Goal: Task Accomplishment & Management: Manage account settings

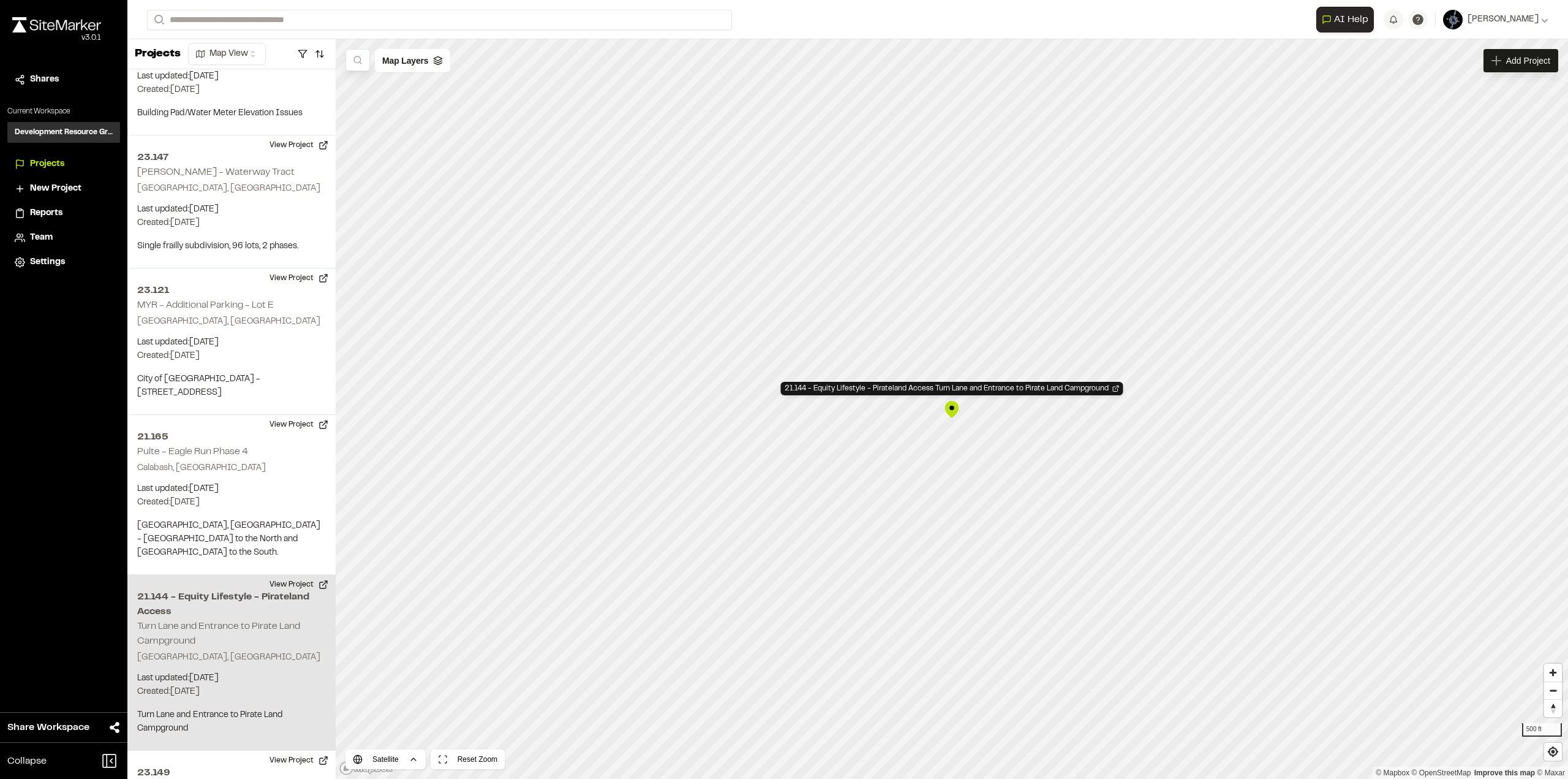
scroll to position [6892, 0]
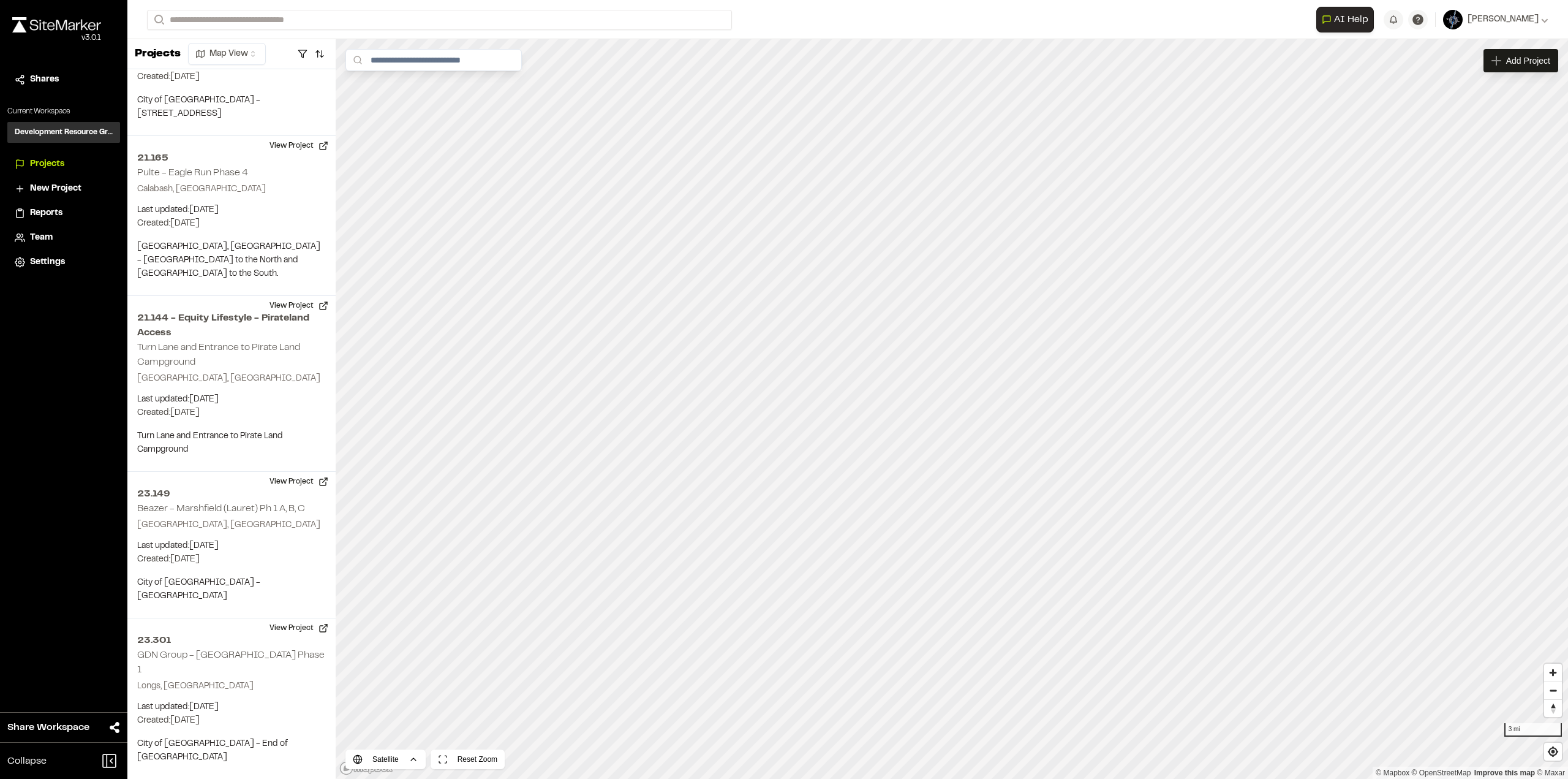
click at [41, 208] on span "Reports" at bounding box center [46, 213] width 33 height 13
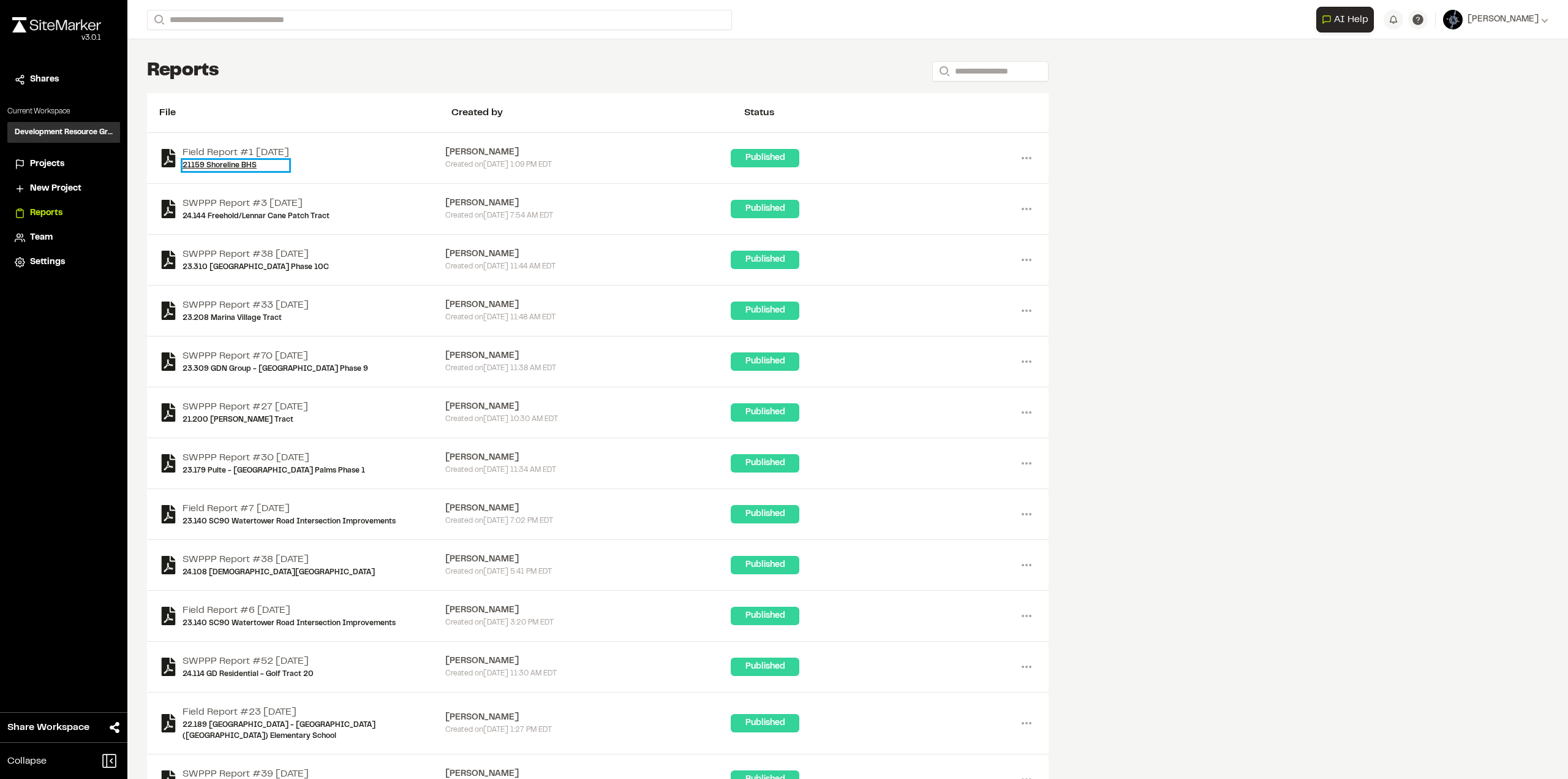
click at [237, 161] on link "21159 Shoreline BHS" at bounding box center [236, 166] width 107 height 11
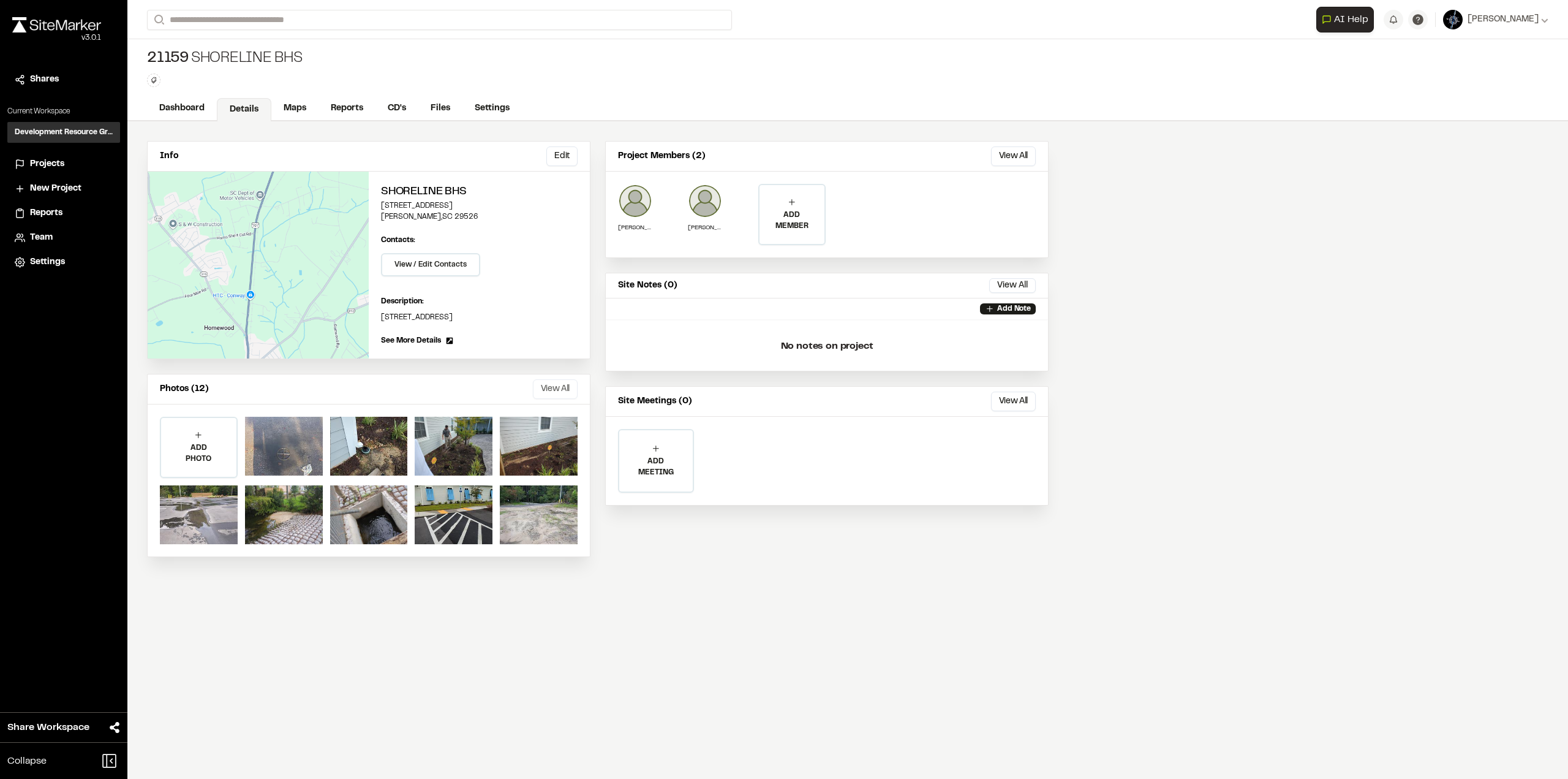
click at [561, 387] on button "View All" at bounding box center [556, 389] width 45 height 19
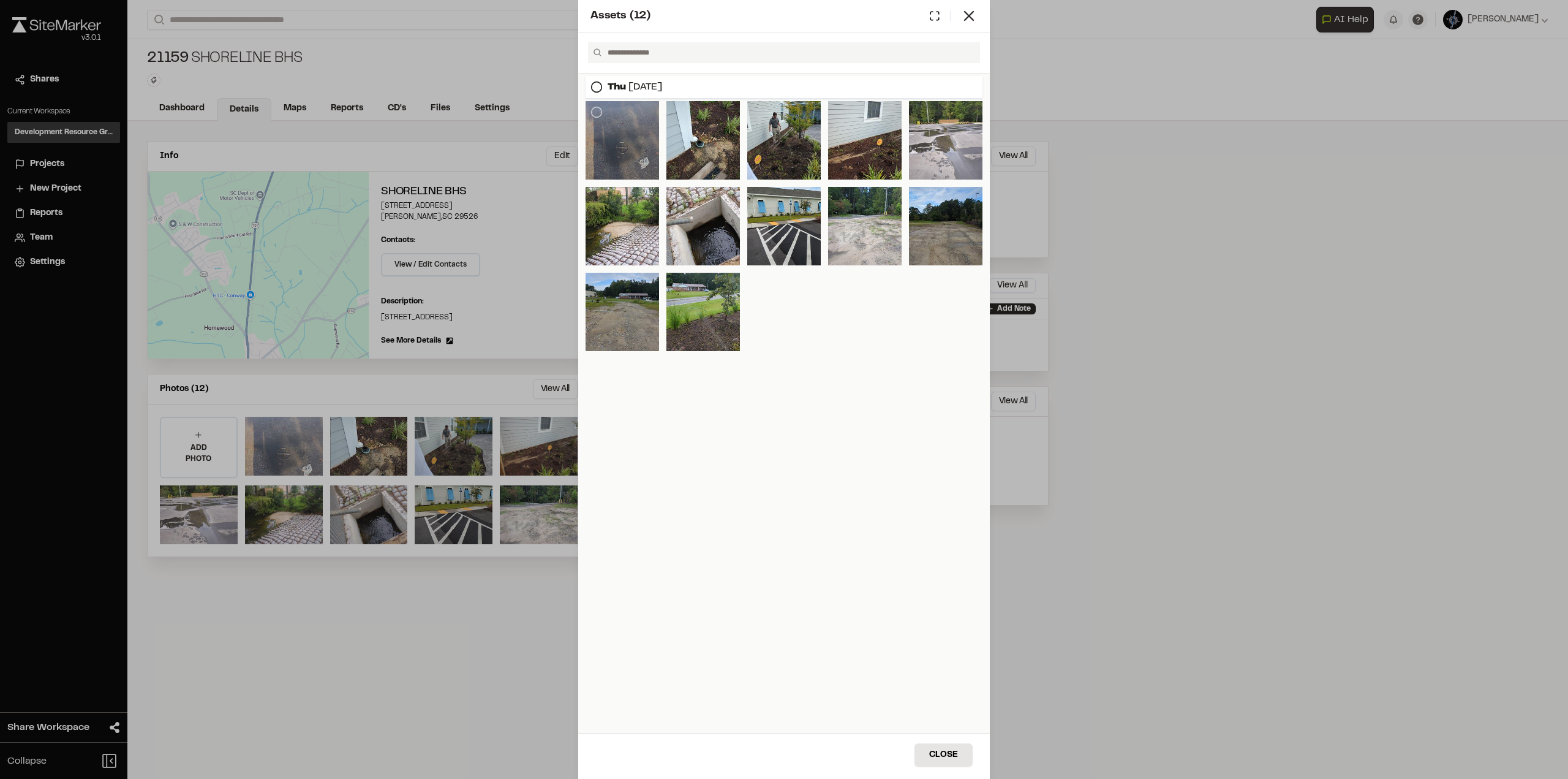
click at [636, 149] on div at bounding box center [622, 140] width 74 height 78
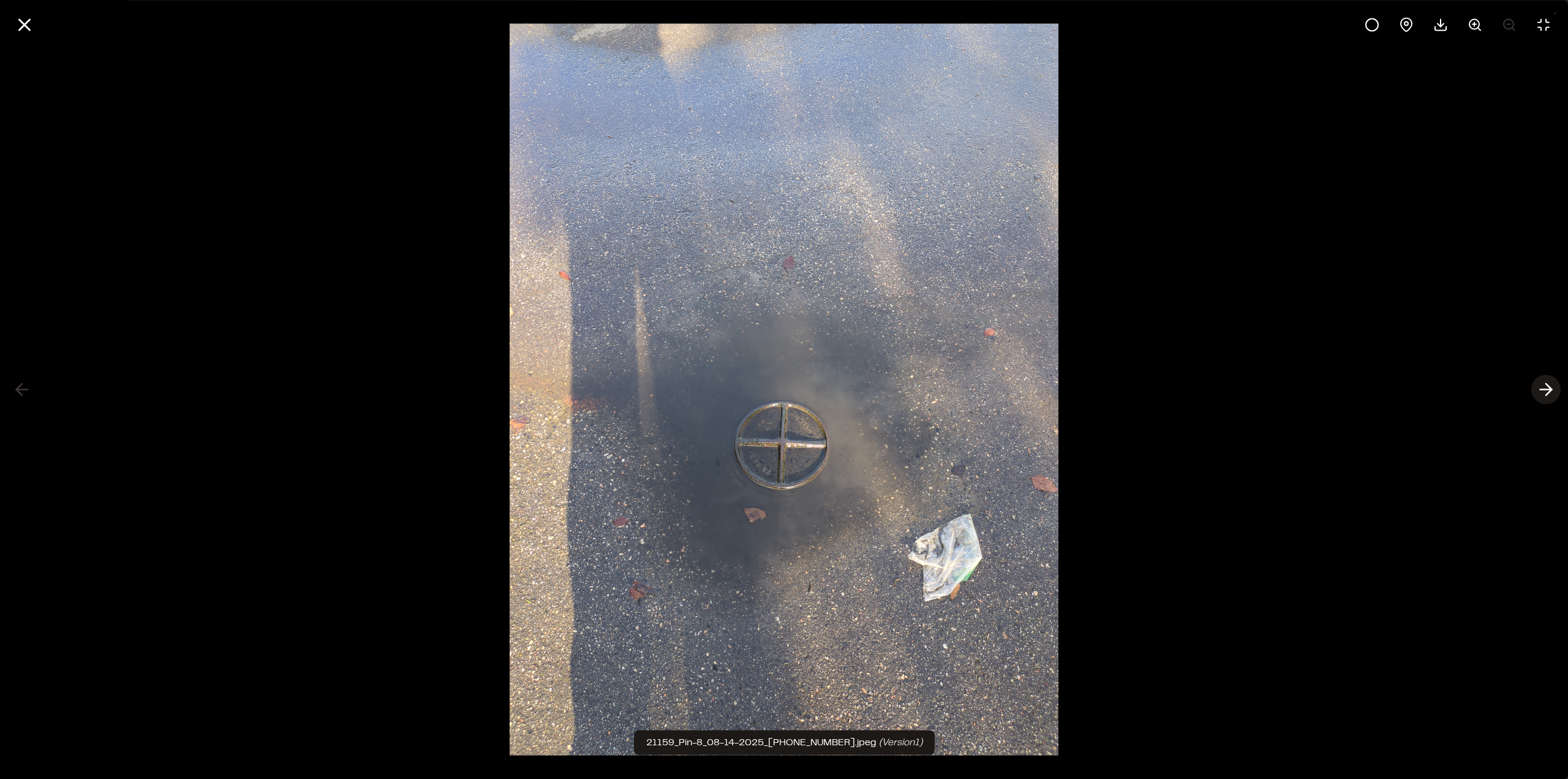
click at [1548, 389] on icon at bounding box center [1546, 390] width 19 height 21
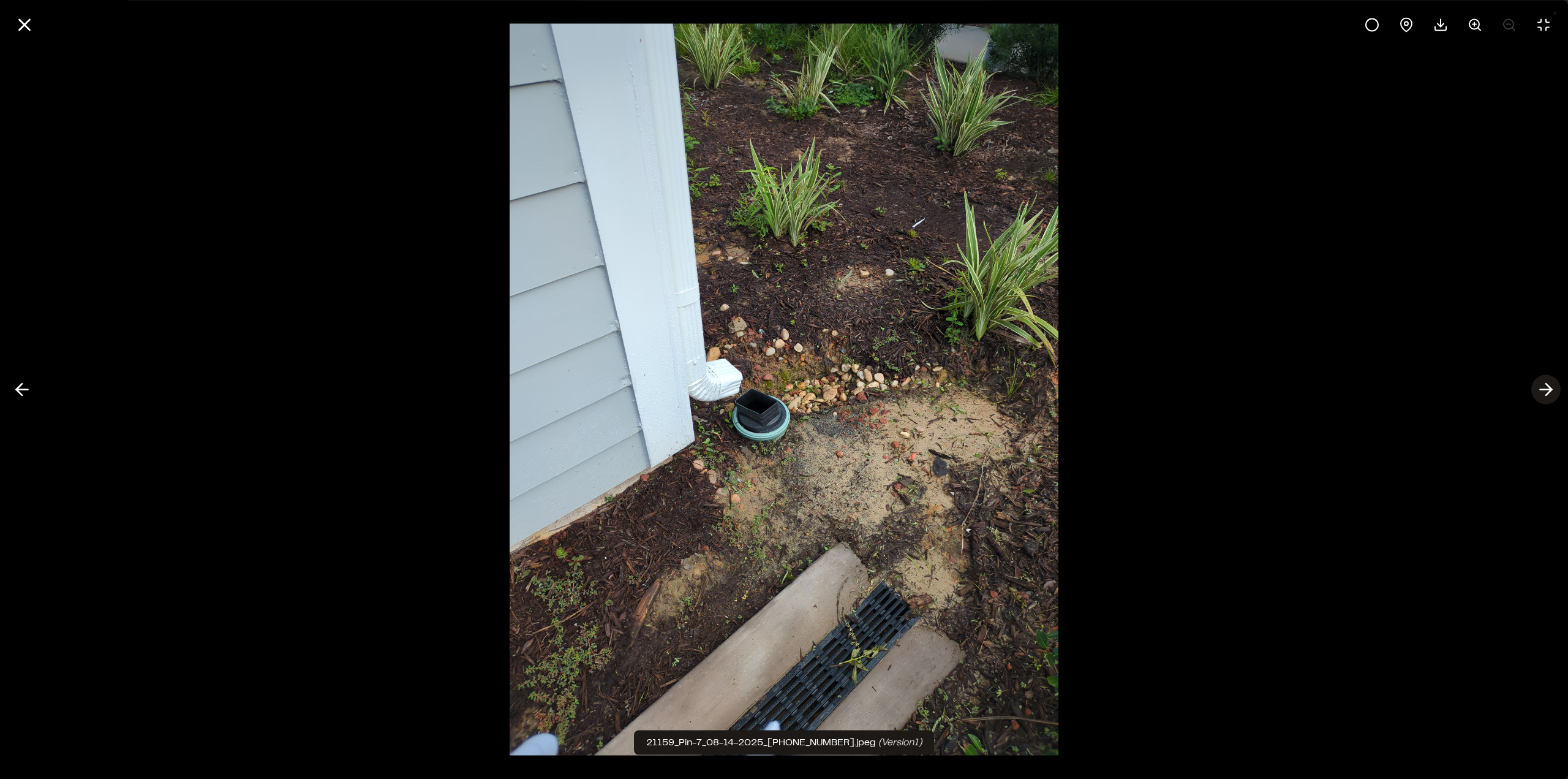
click at [1548, 389] on icon at bounding box center [1546, 390] width 19 height 21
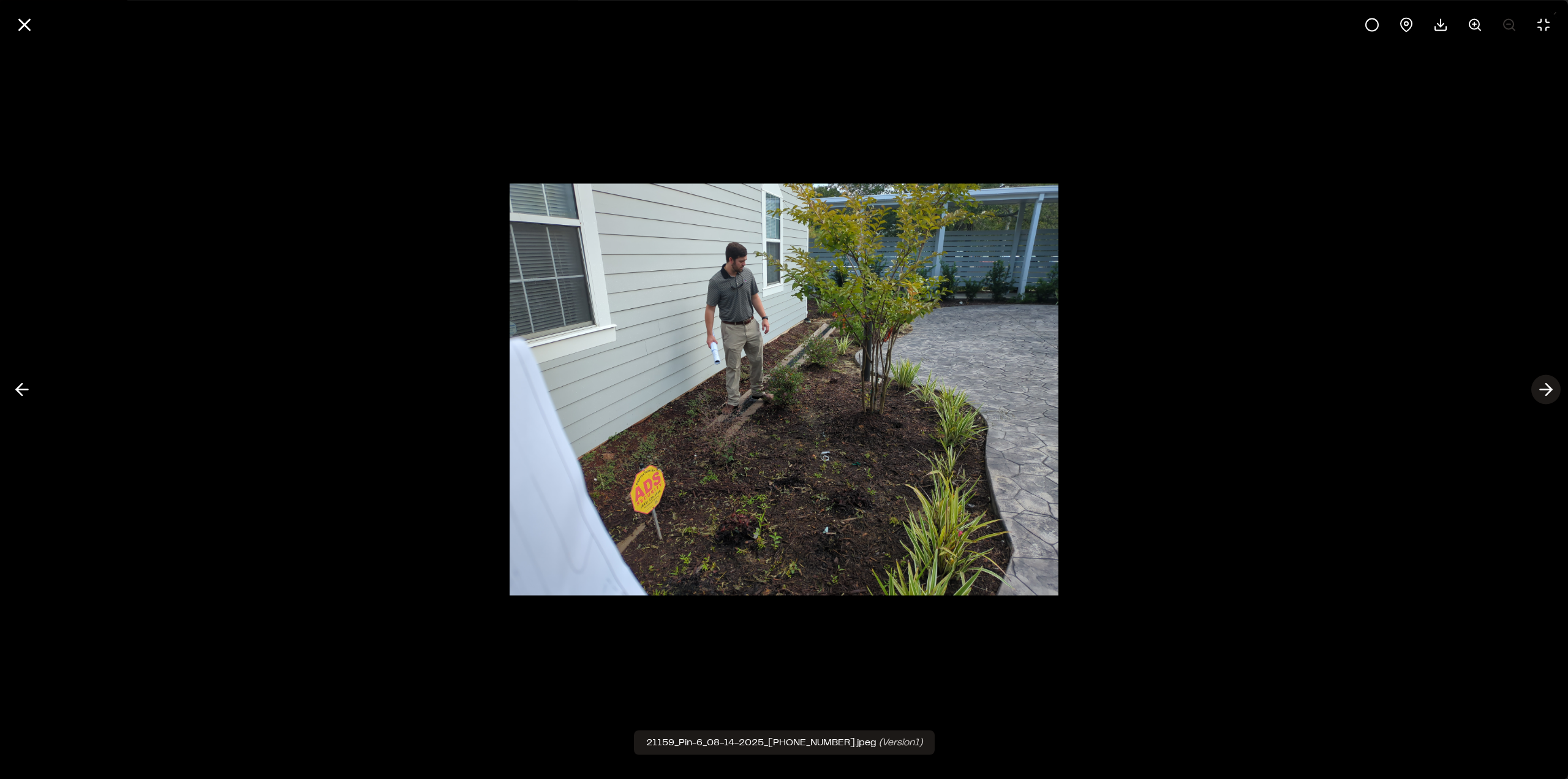
click at [1548, 389] on icon at bounding box center [1546, 390] width 19 height 21
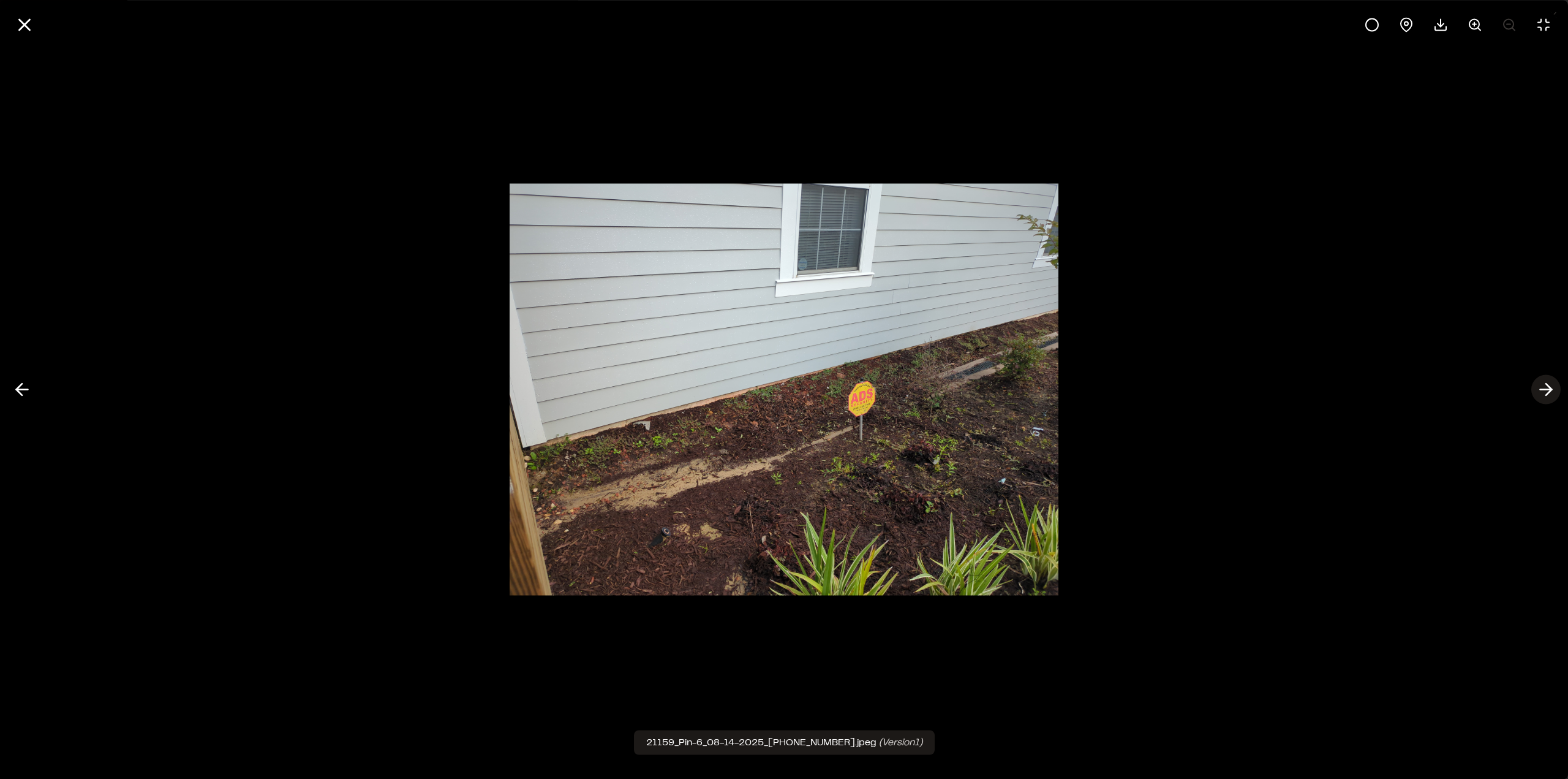
click at [1548, 389] on icon at bounding box center [1546, 390] width 19 height 21
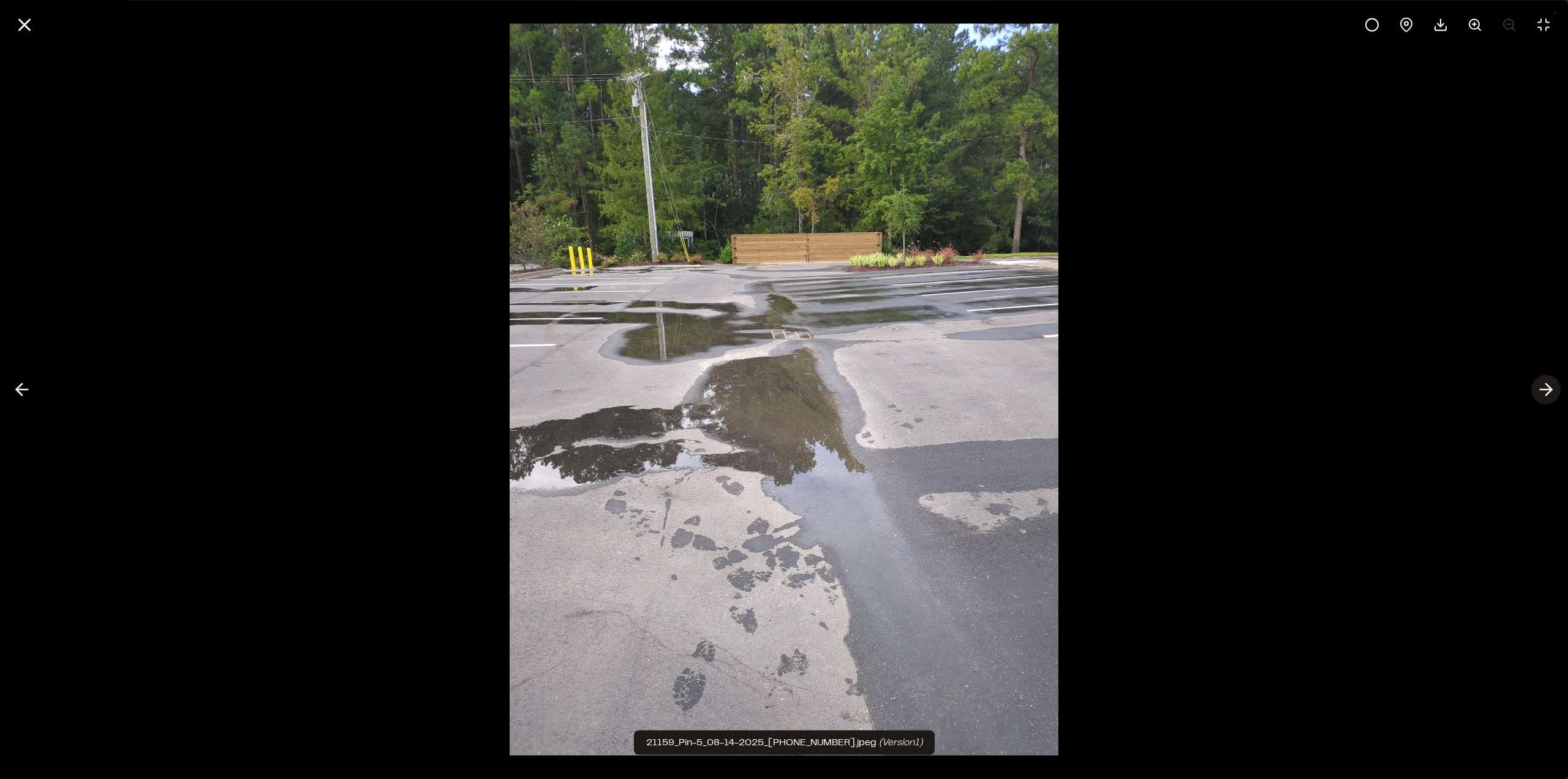
click at [1548, 389] on icon at bounding box center [1546, 390] width 19 height 21
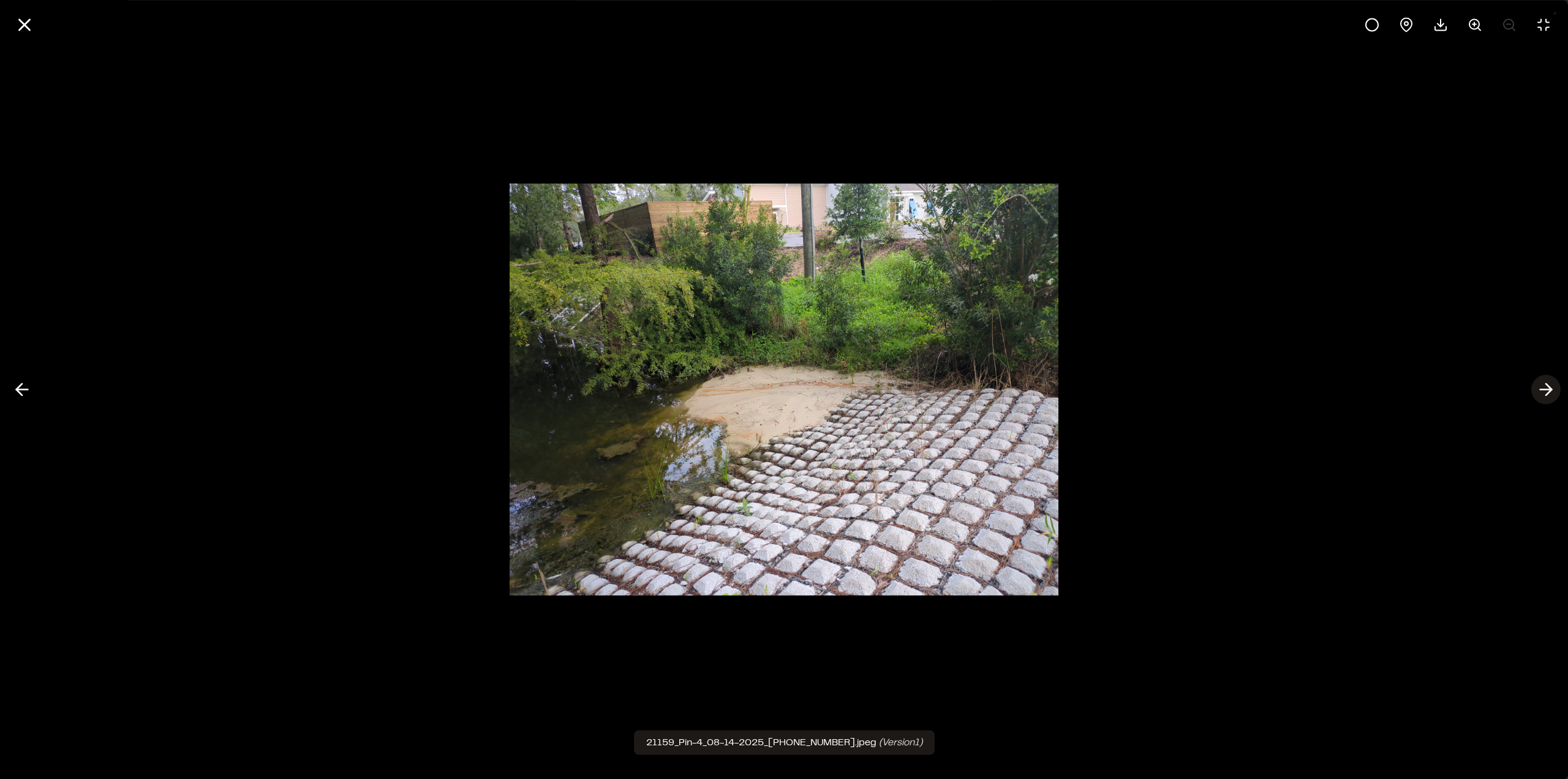
click at [1548, 389] on icon at bounding box center [1546, 390] width 19 height 21
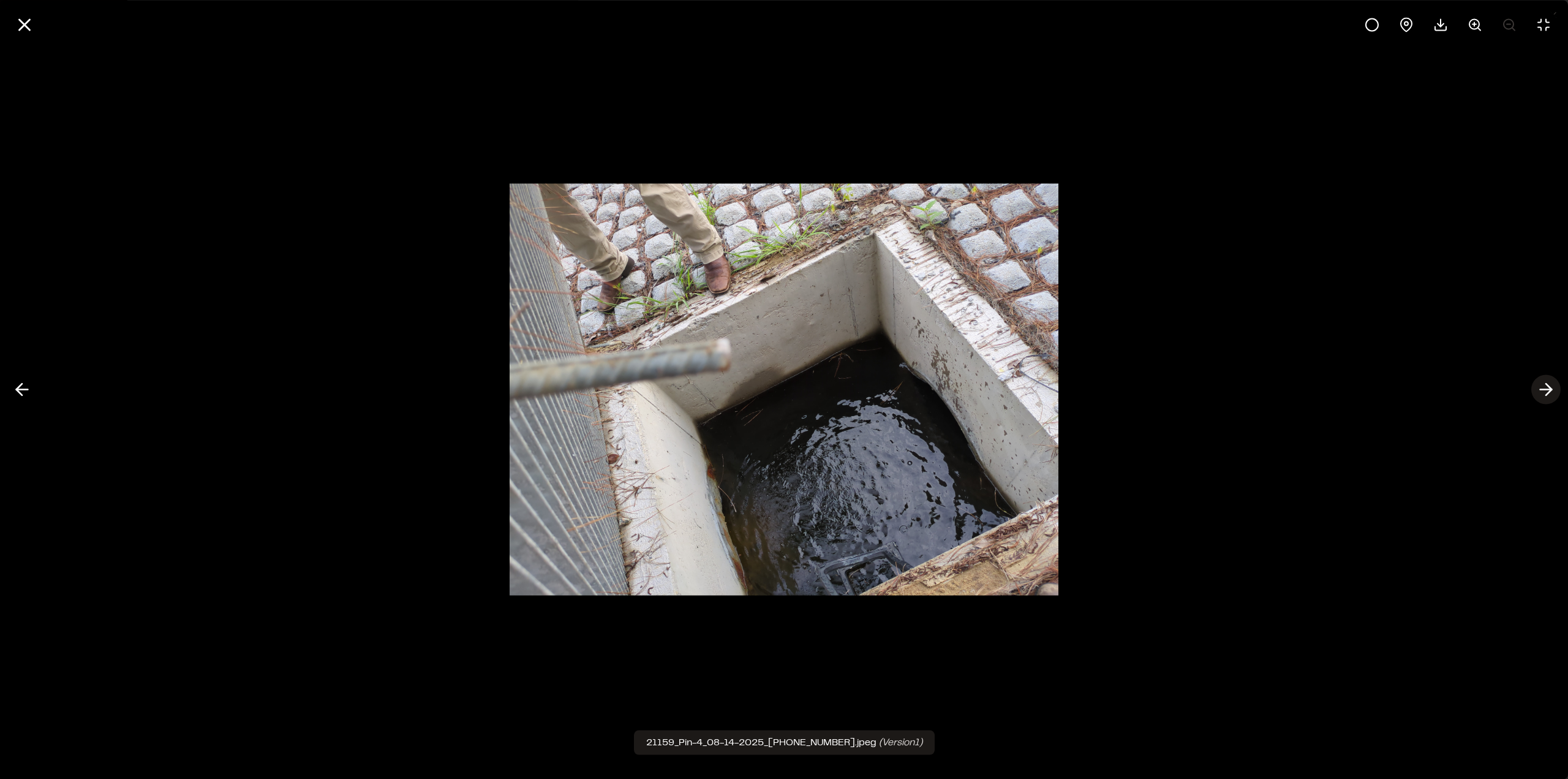
click at [1548, 389] on icon at bounding box center [1546, 390] width 19 height 21
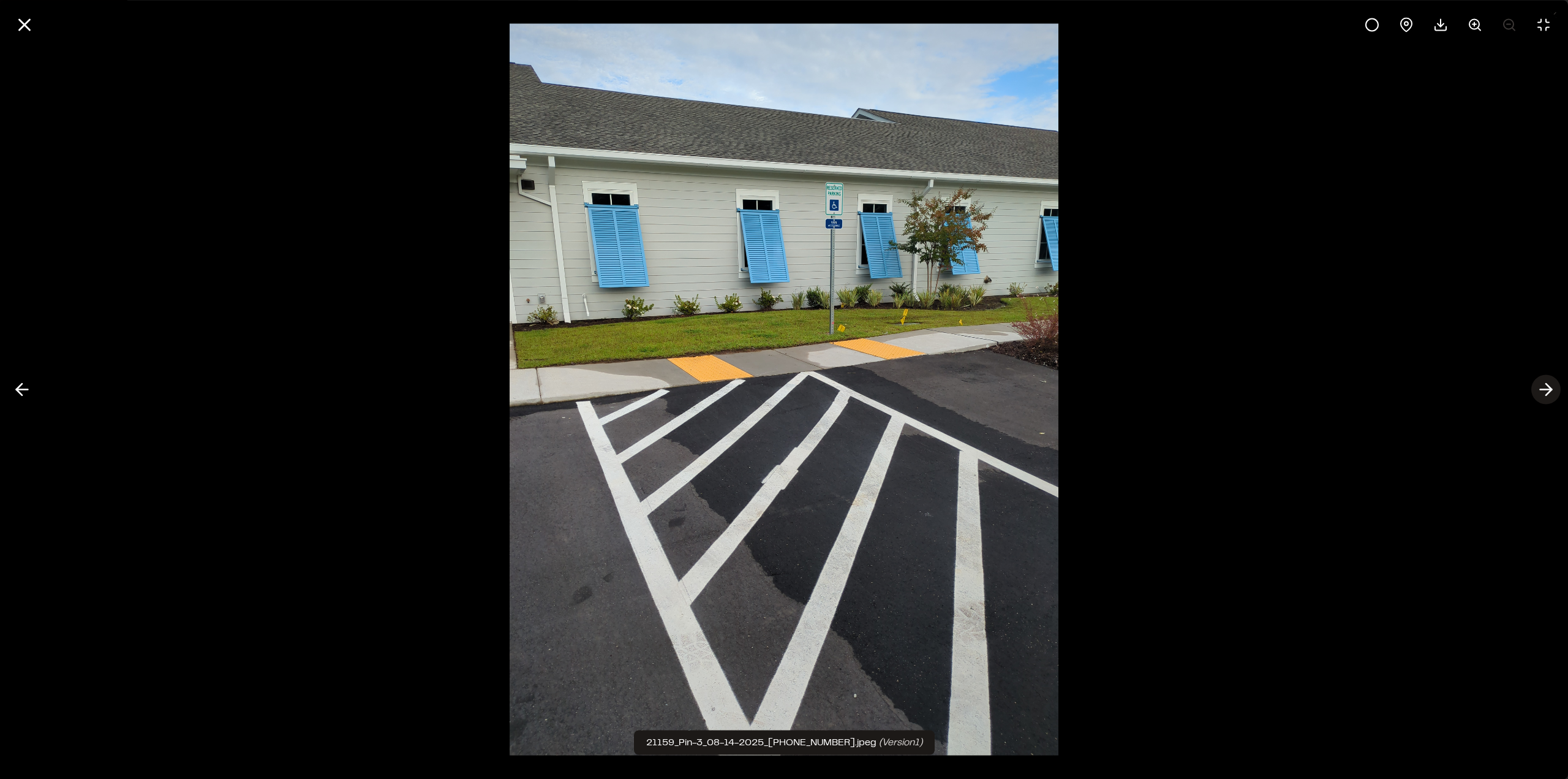
click at [1548, 389] on icon at bounding box center [1546, 390] width 19 height 21
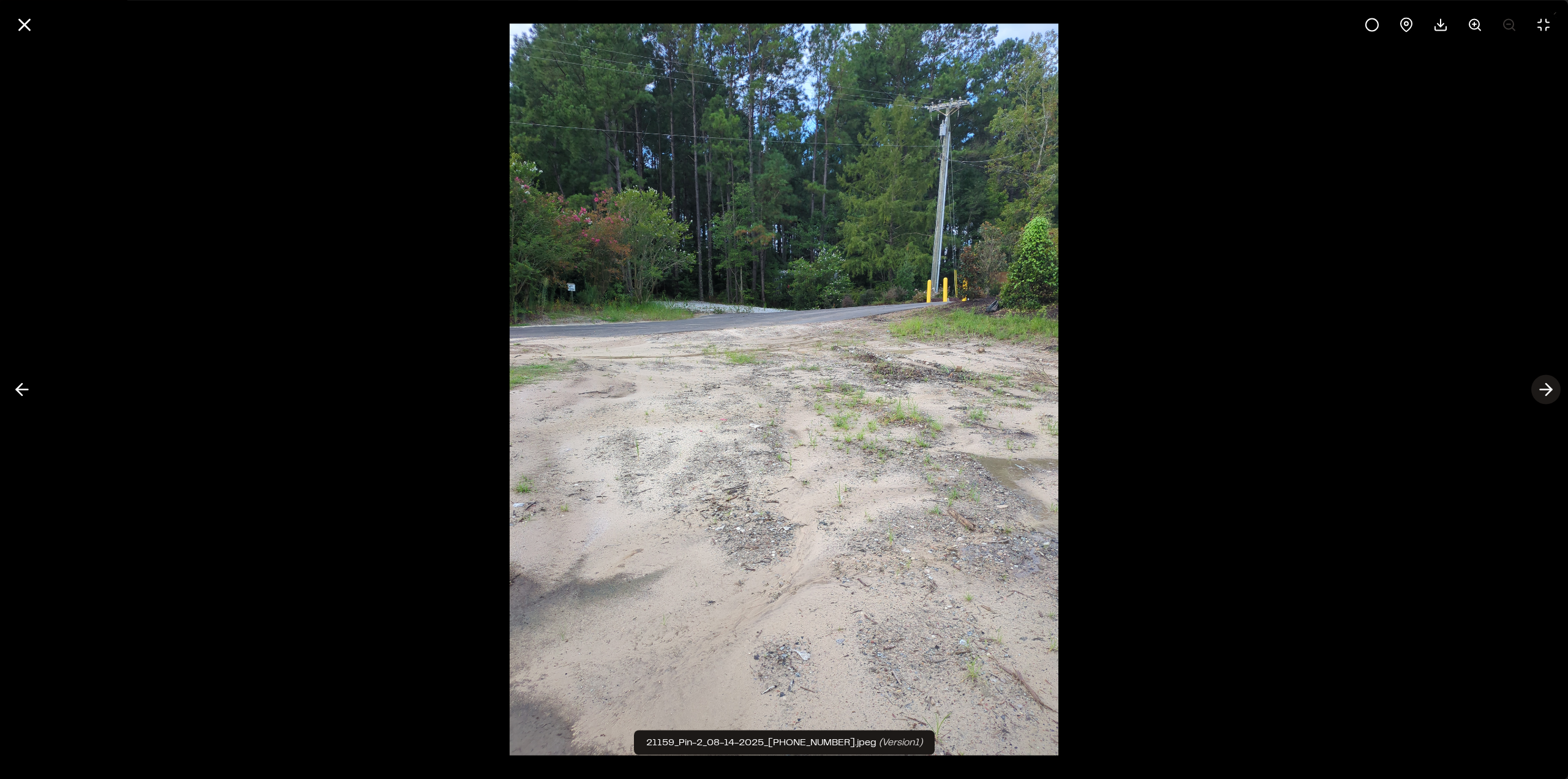
click at [1548, 389] on icon at bounding box center [1546, 390] width 19 height 21
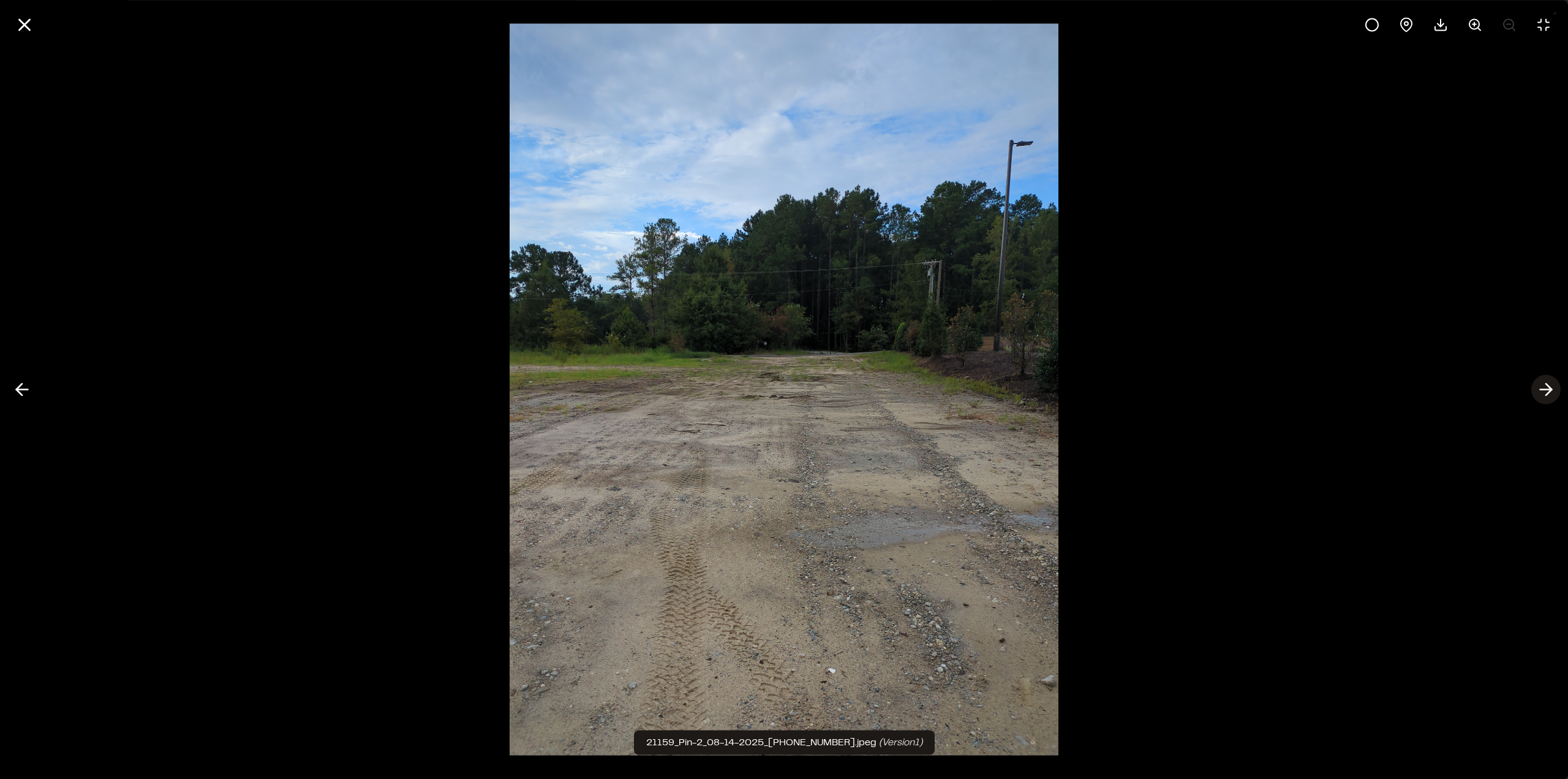
click at [1548, 389] on icon at bounding box center [1546, 390] width 19 height 21
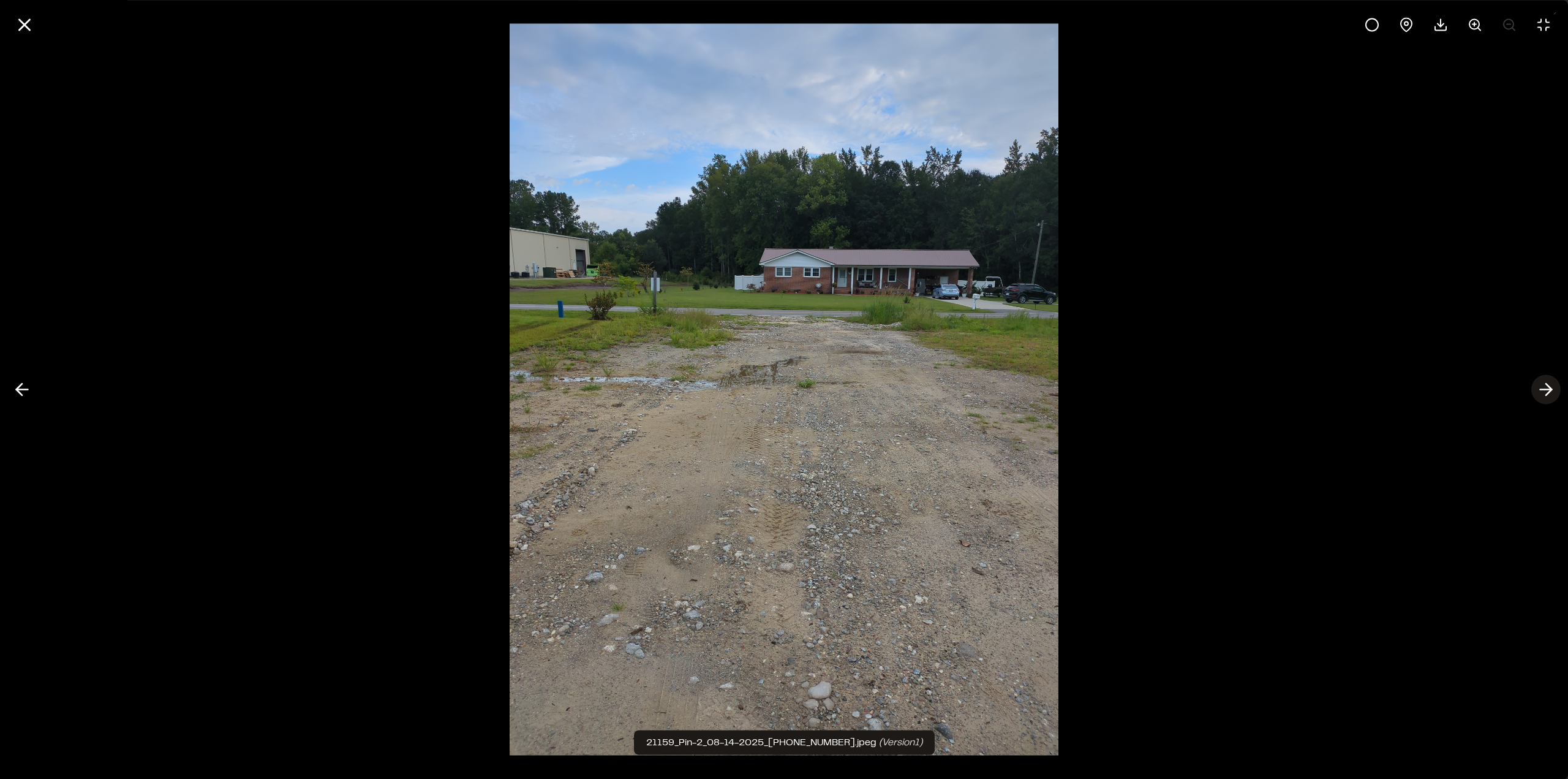
click at [1548, 389] on icon at bounding box center [1546, 390] width 19 height 21
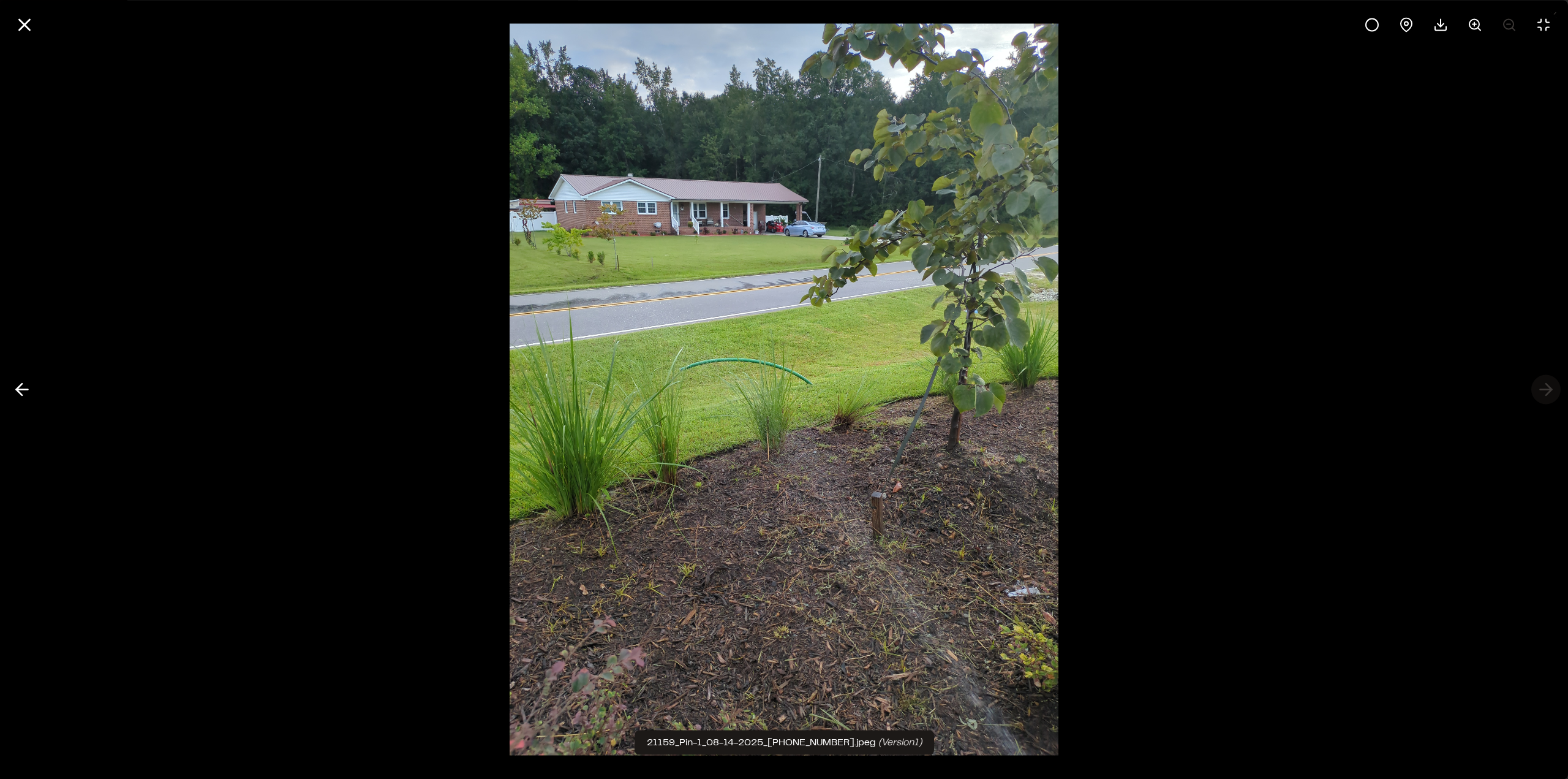
click at [1548, 389] on div at bounding box center [784, 390] width 1568 height 779
click at [27, 22] on line at bounding box center [24, 24] width 10 height 10
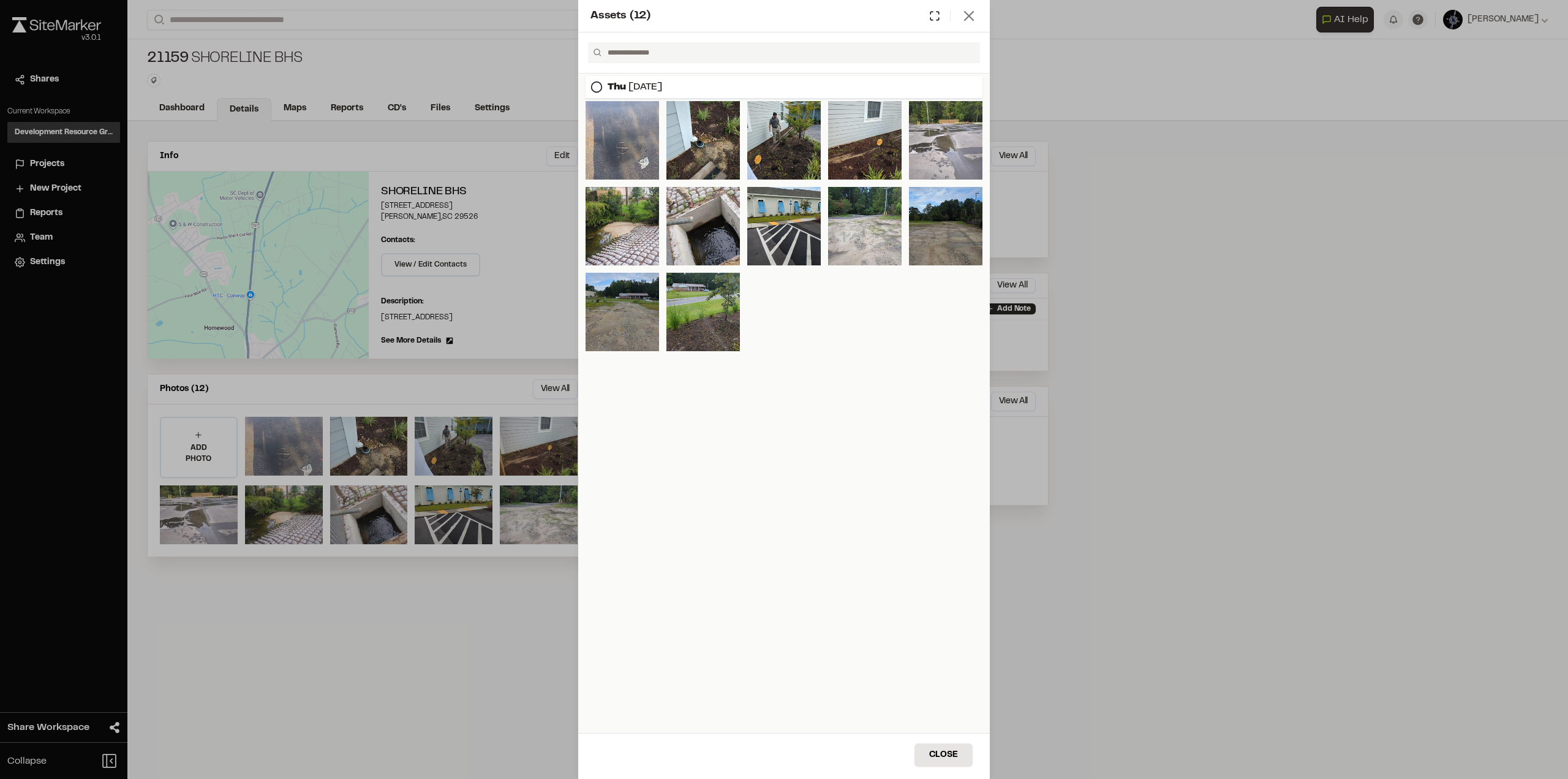
click at [964, 13] on icon at bounding box center [969, 15] width 17 height 17
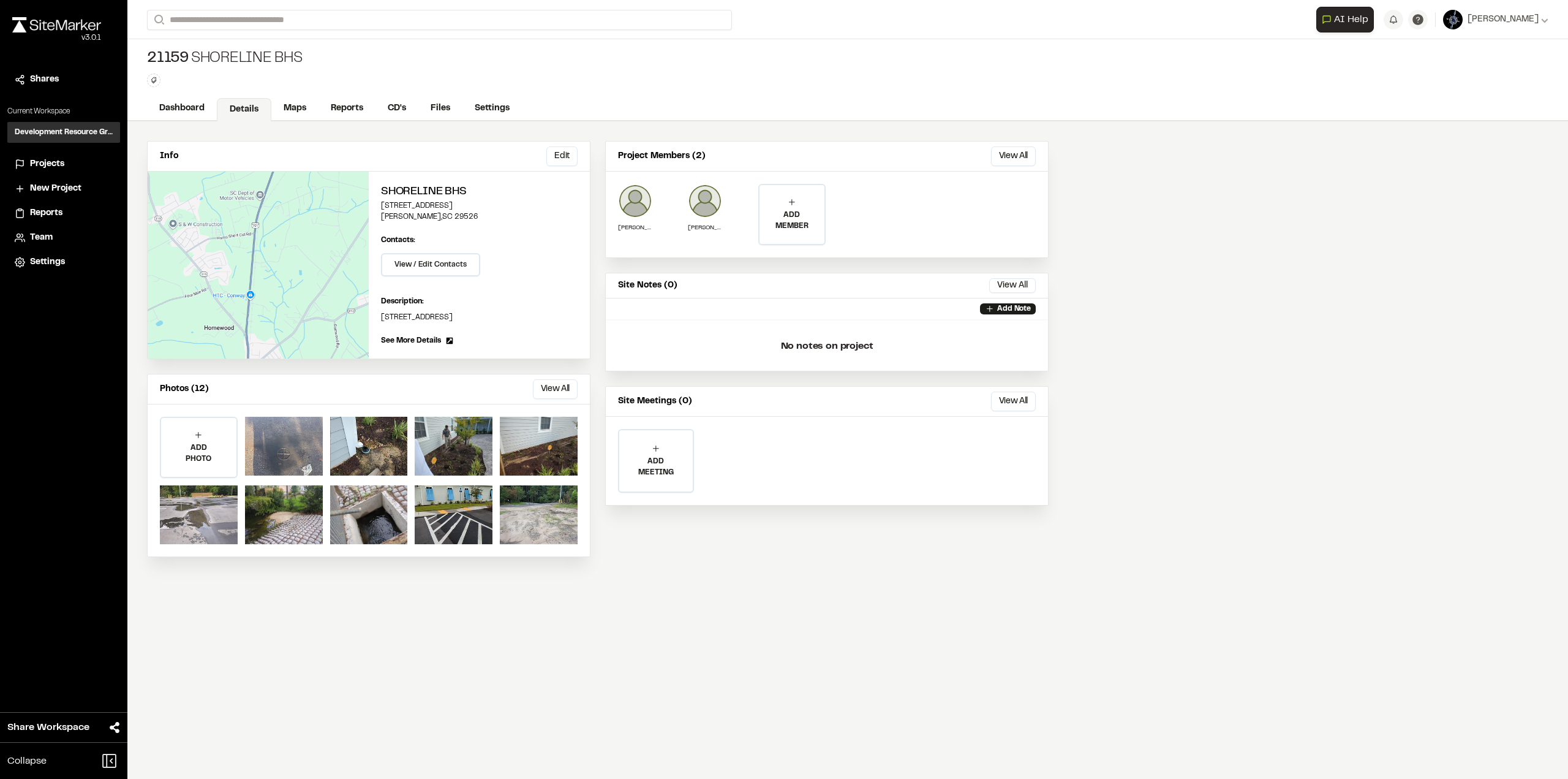
click at [250, 108] on link "Details" at bounding box center [244, 110] width 54 height 23
click at [345, 105] on link "Reports" at bounding box center [347, 110] width 58 height 23
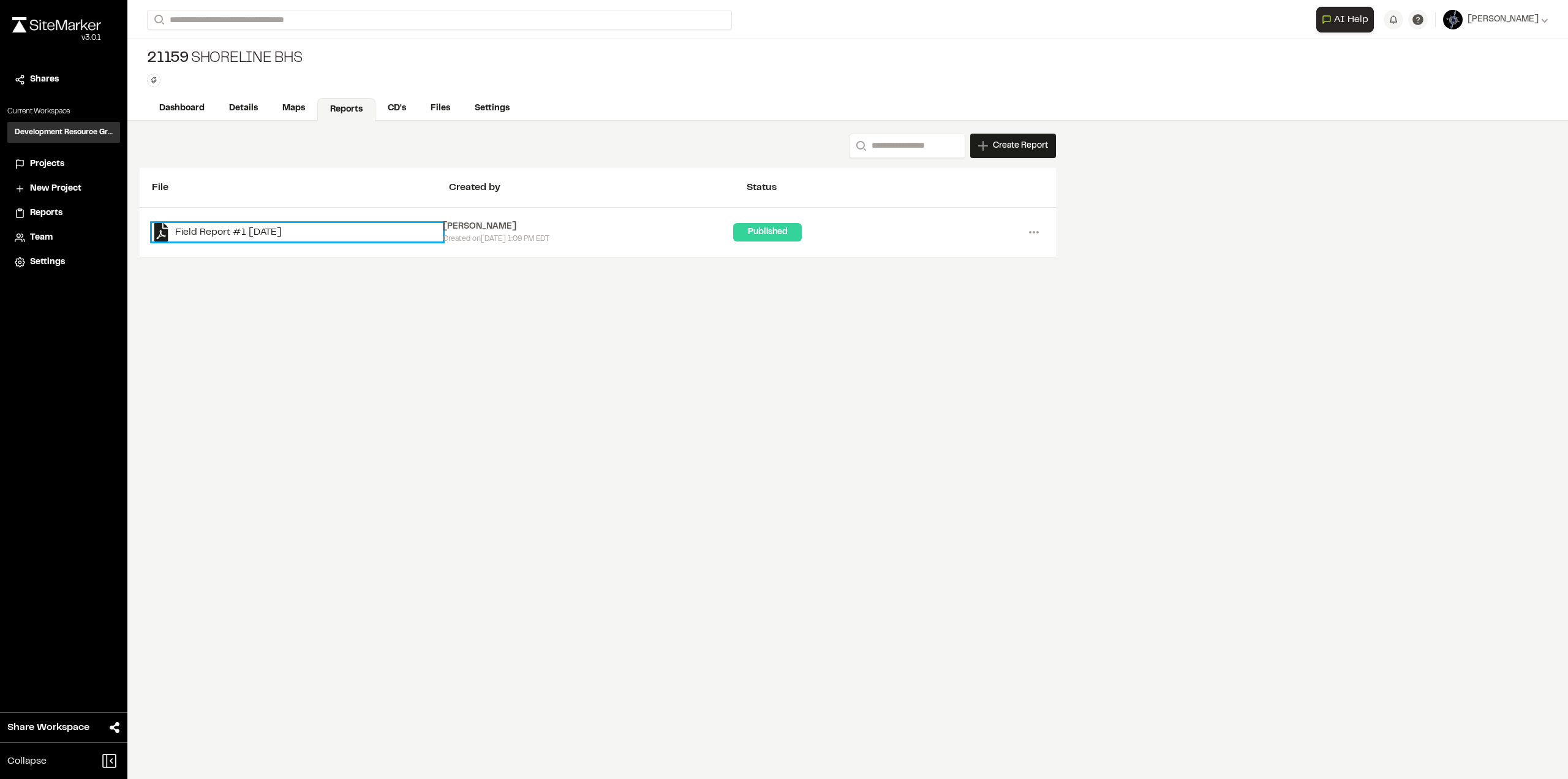
click at [240, 231] on link "Field Report #1 [DATE]" at bounding box center [297, 232] width 291 height 19
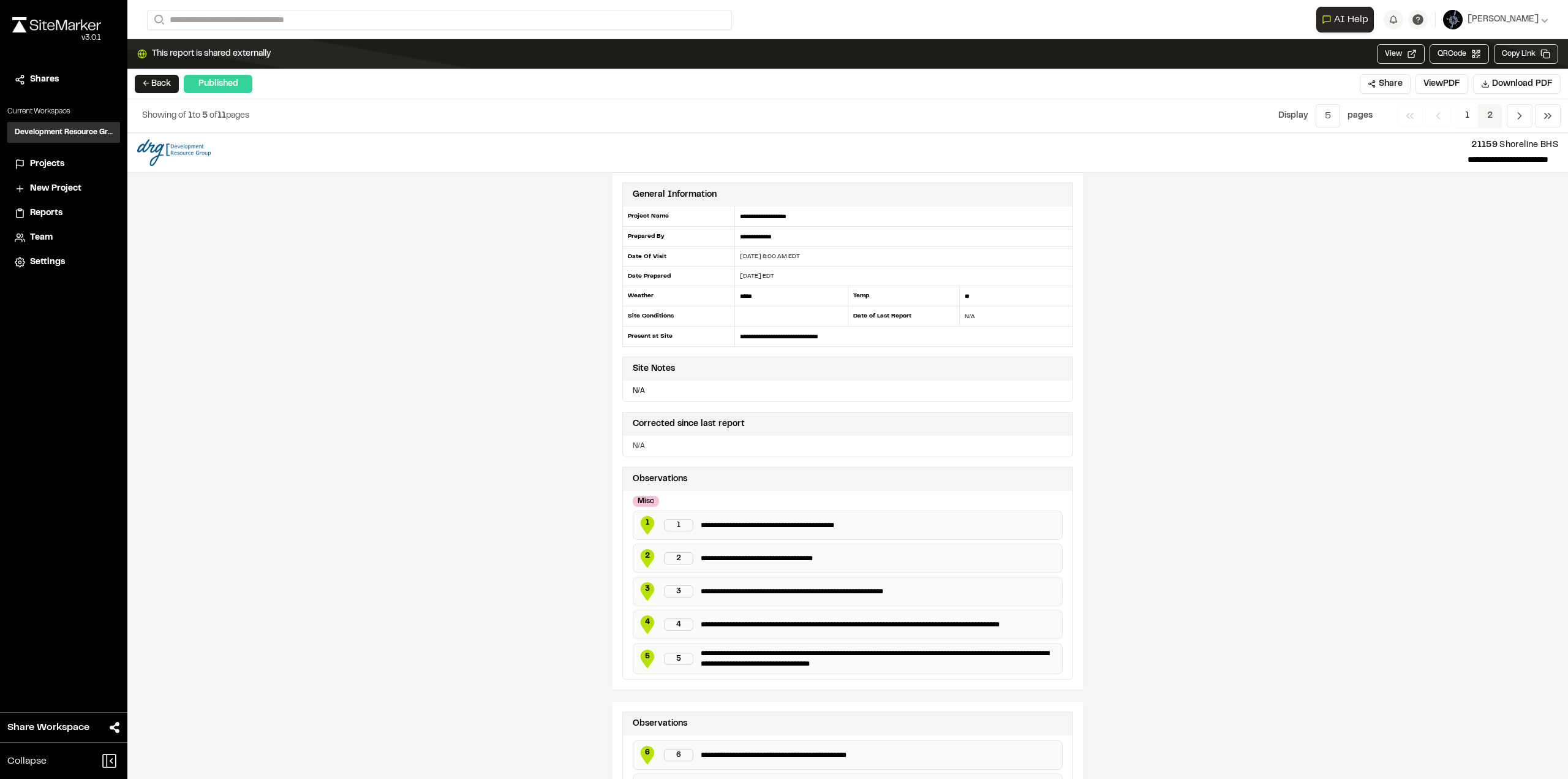
click at [1491, 111] on span "2" at bounding box center [1490, 116] width 24 height 23
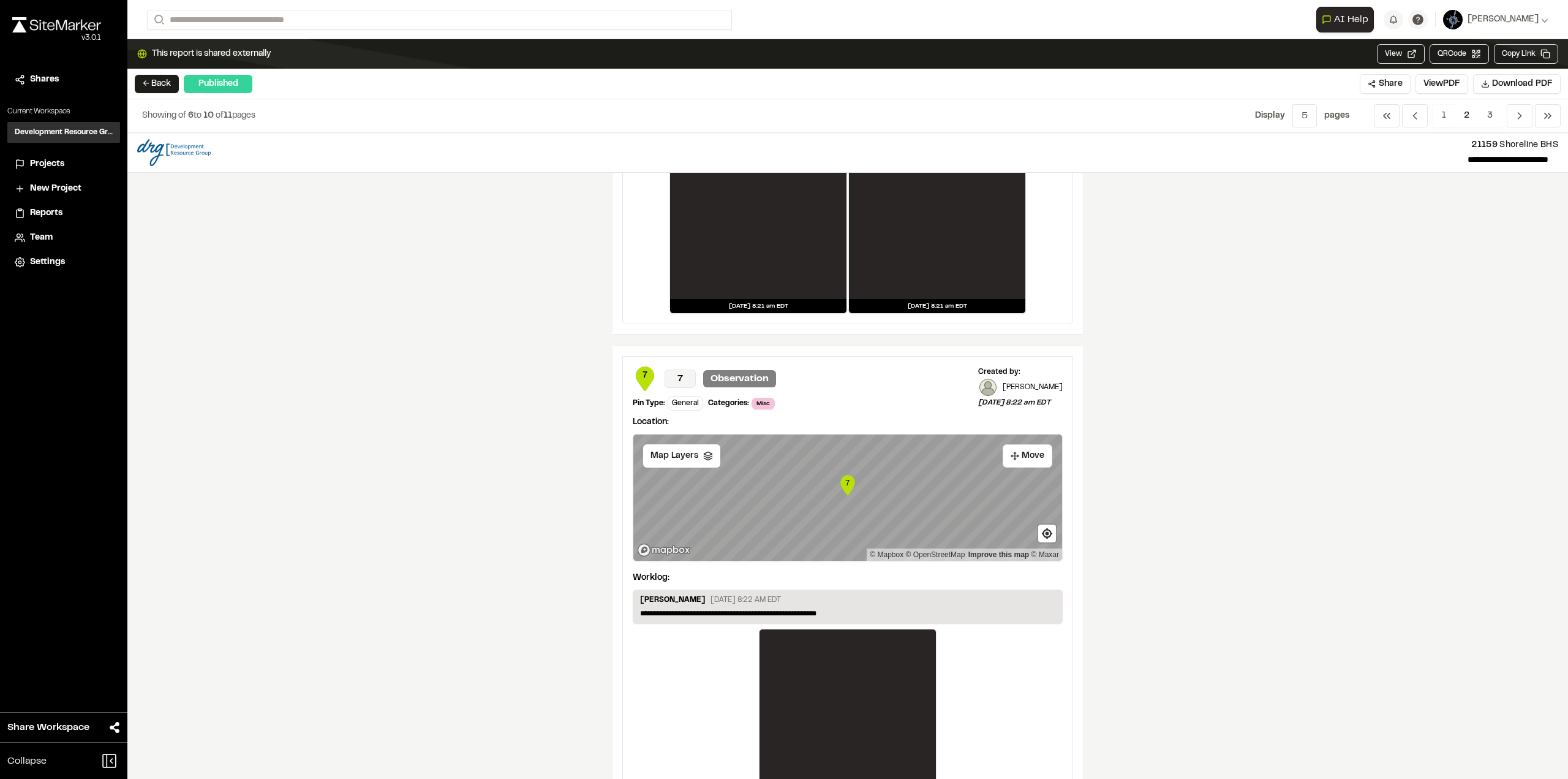
scroll to position [1940, 0]
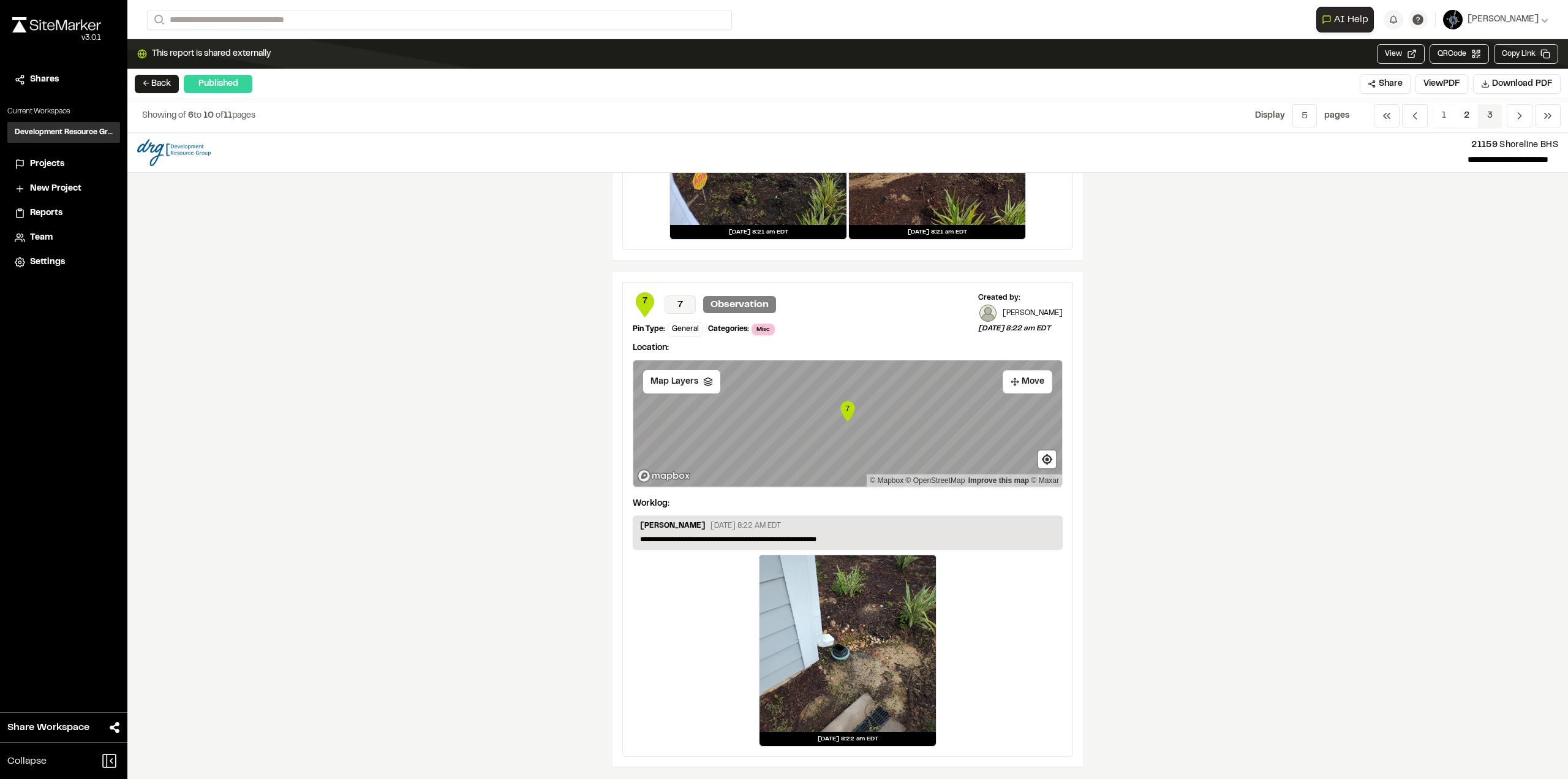
click at [1492, 113] on span "3" at bounding box center [1490, 116] width 24 height 23
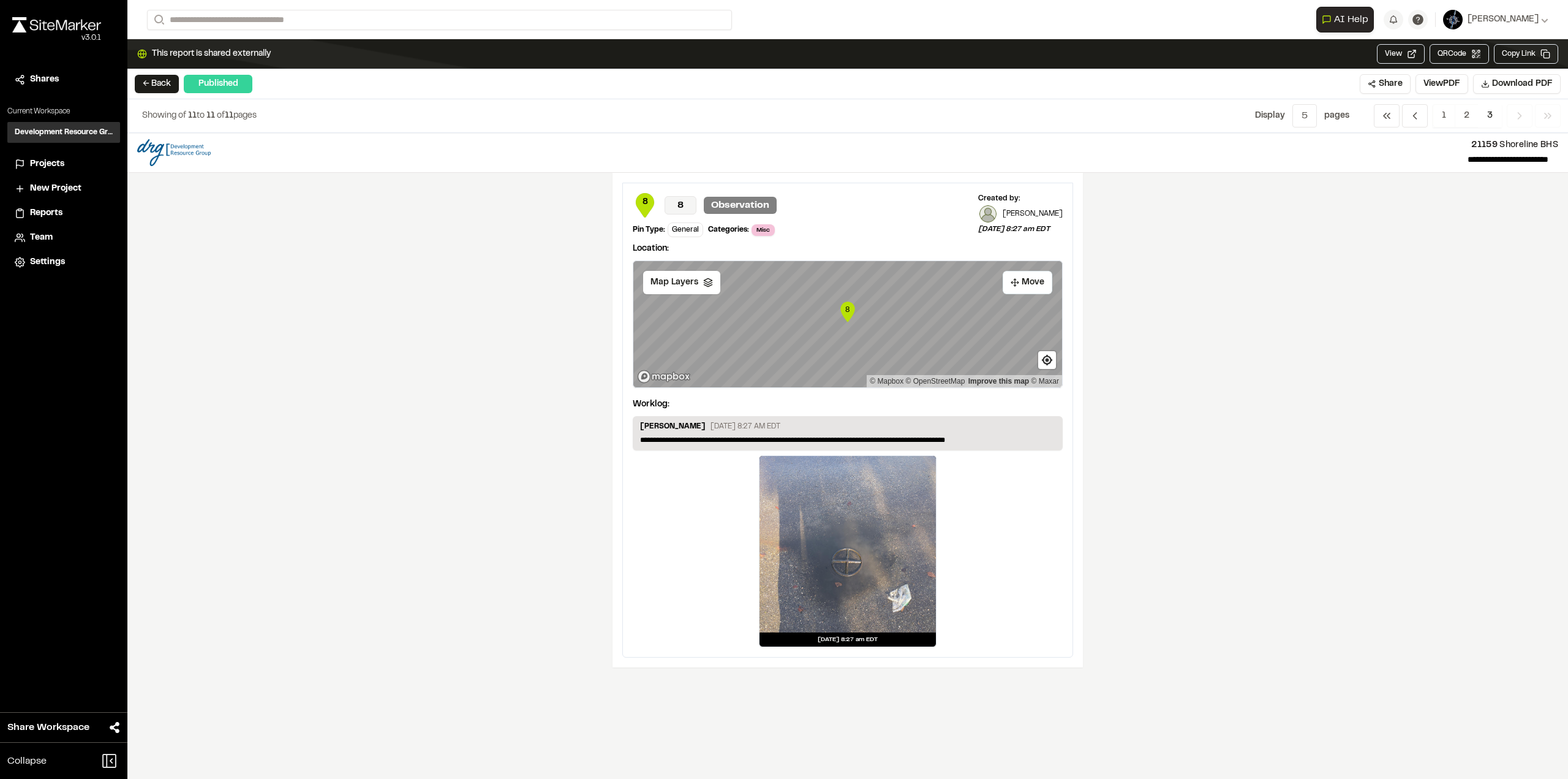
click at [51, 24] on img at bounding box center [56, 25] width 89 height 15
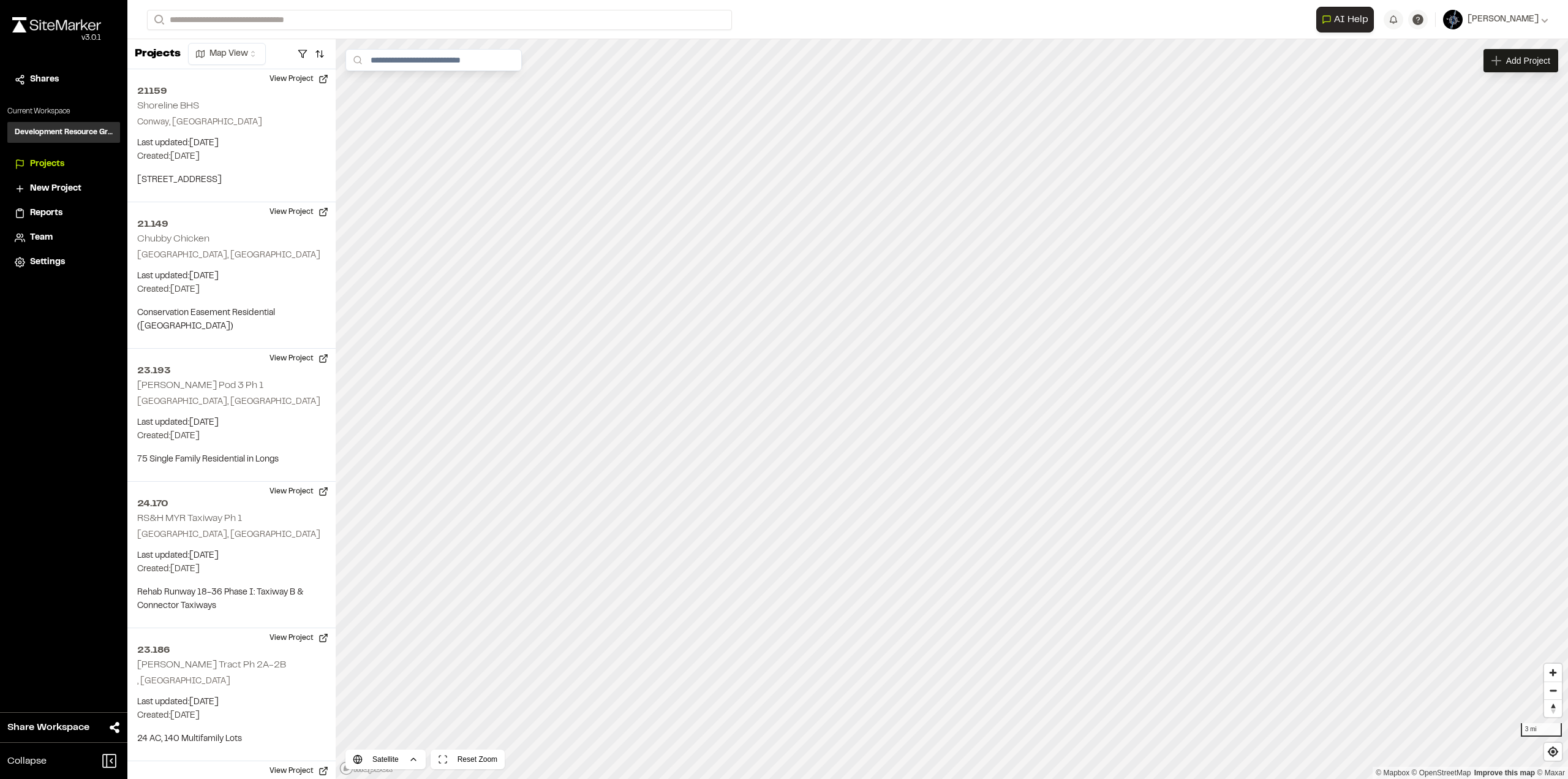
click at [44, 78] on span "Shares" at bounding box center [44, 79] width 29 height 13
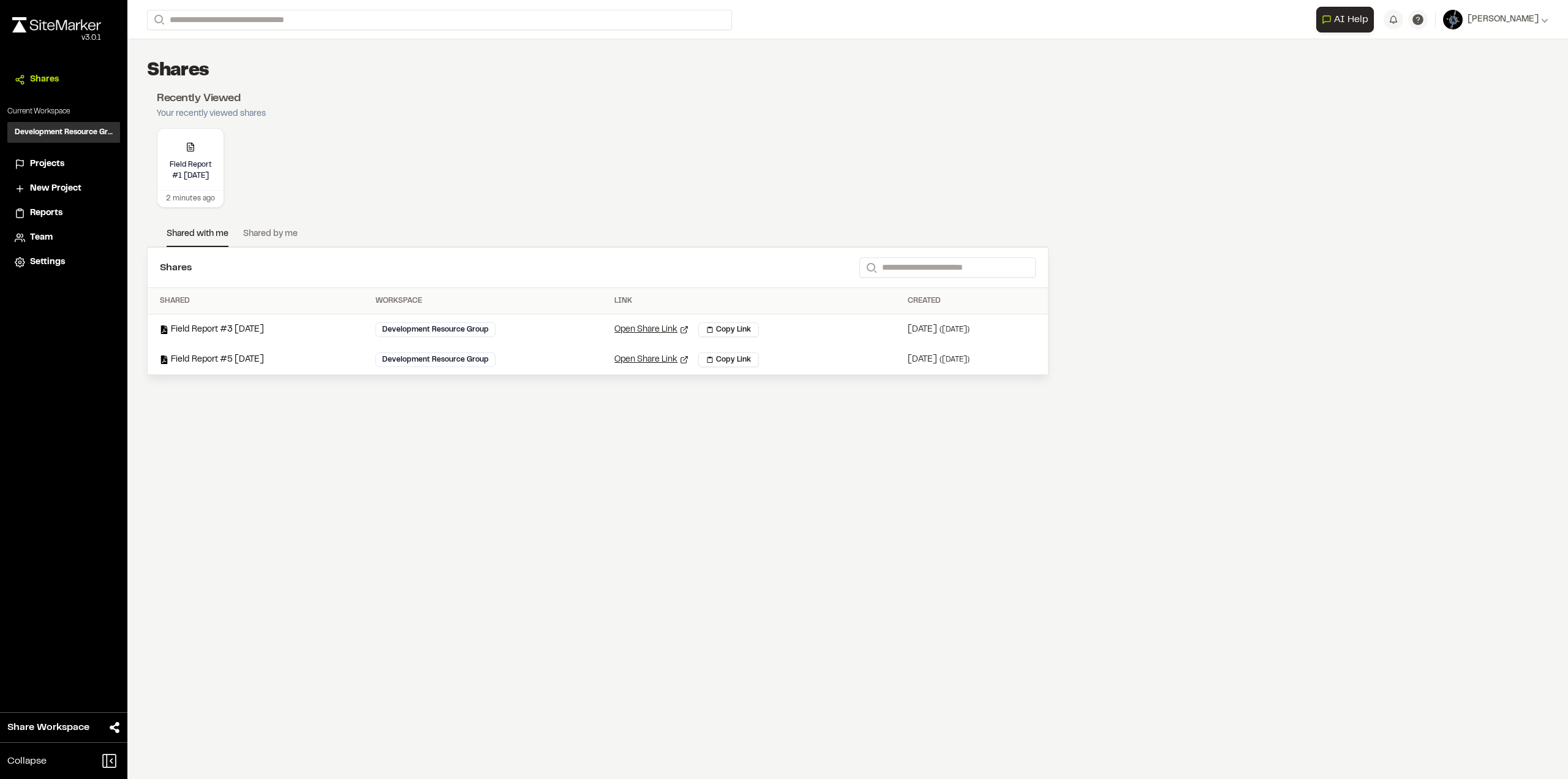
click at [39, 159] on span "Projects" at bounding box center [47, 163] width 34 height 13
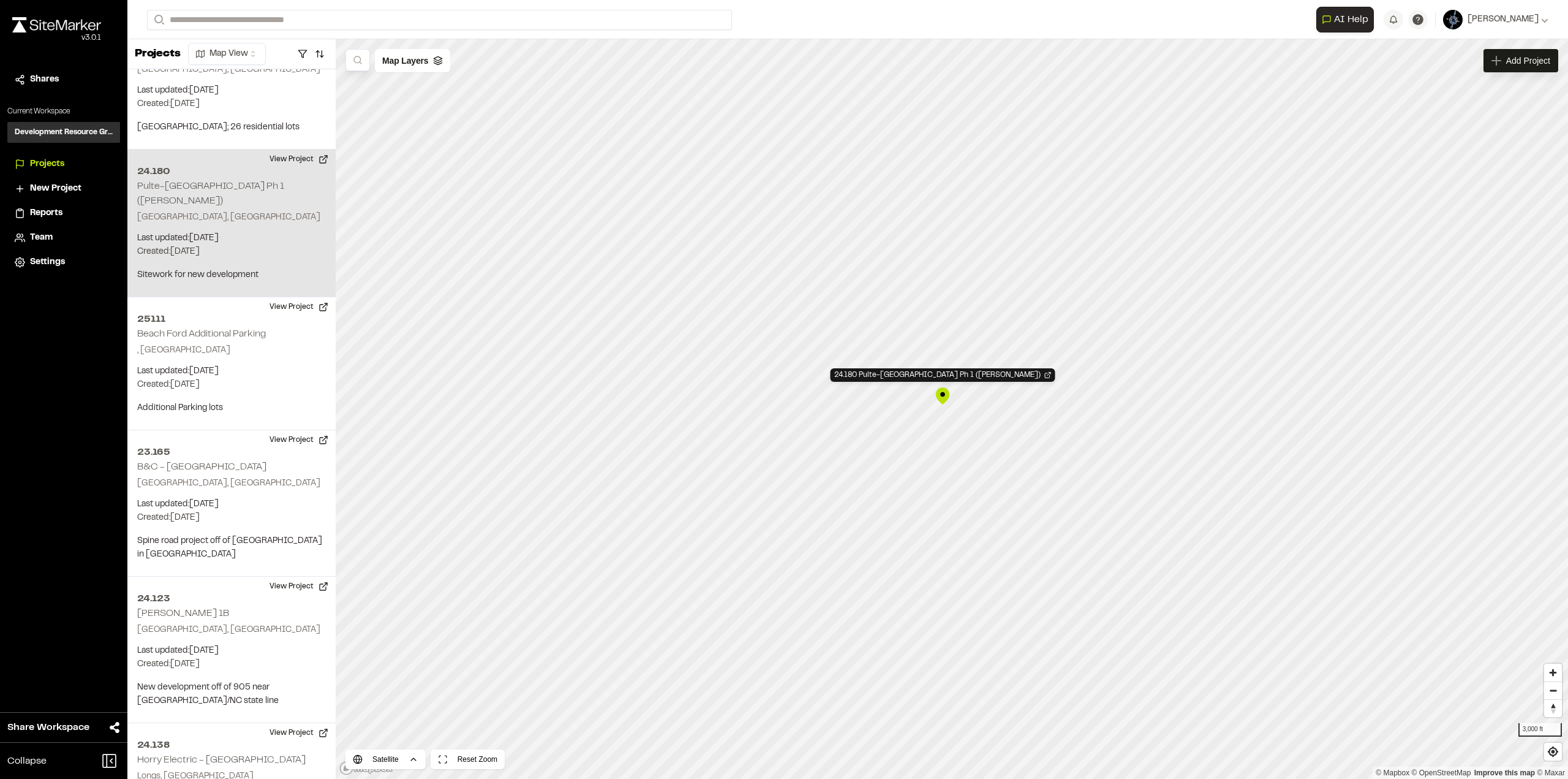
scroll to position [2546, 0]
click at [232, 213] on p "[GEOGRAPHIC_DATA], [GEOGRAPHIC_DATA]" at bounding box center [231, 219] width 189 height 13
click at [182, 152] on div "24.180 Pulte-[GEOGRAPHIC_DATA] Ph 1 ([PERSON_NAME]) [GEOGRAPHIC_DATA], [GEOGRAP…" at bounding box center [231, 225] width 208 height 148
click at [300, 152] on button "View Project" at bounding box center [299, 161] width 74 height 19
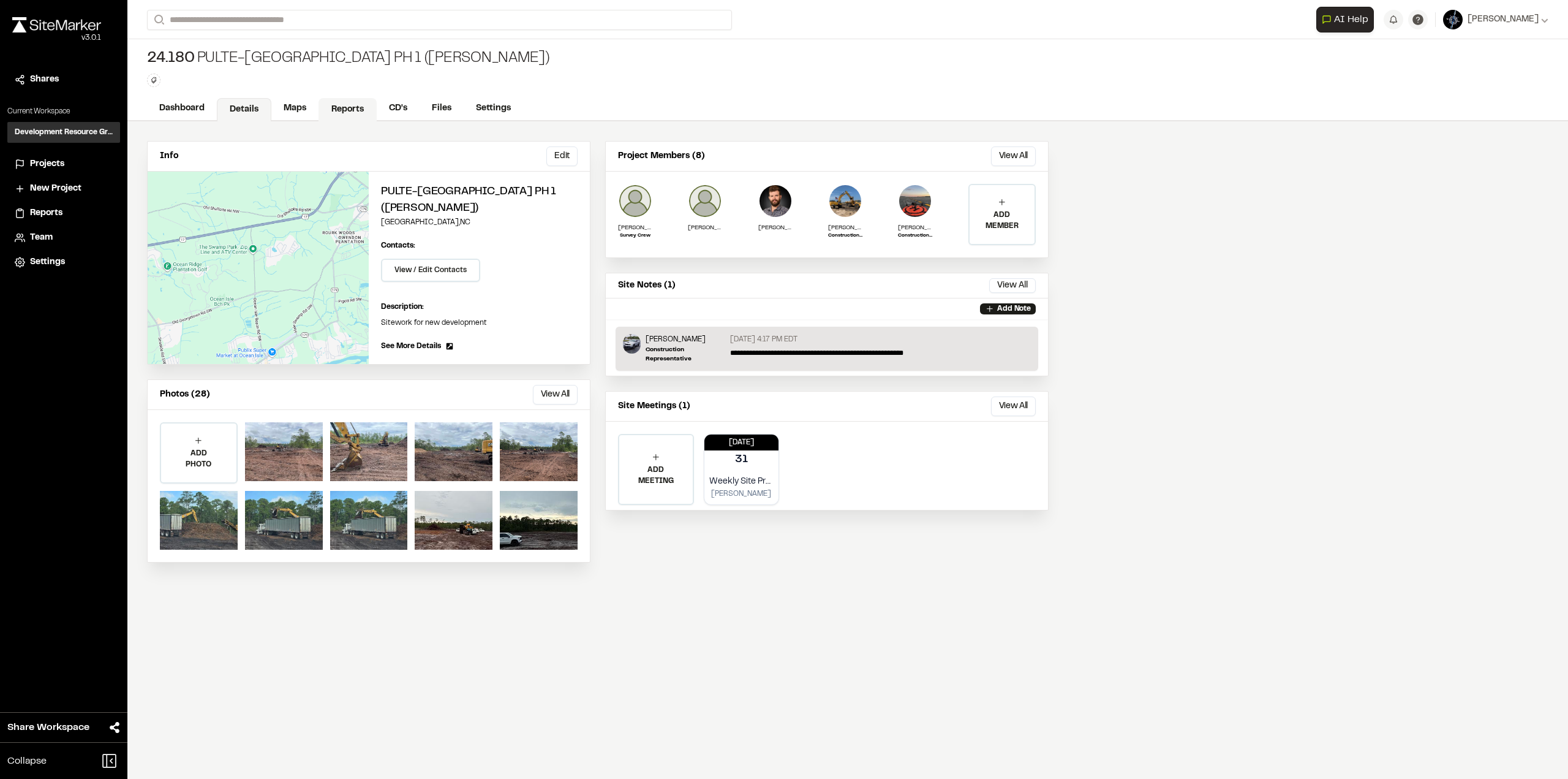
click at [352, 105] on link "Reports" at bounding box center [347, 110] width 58 height 23
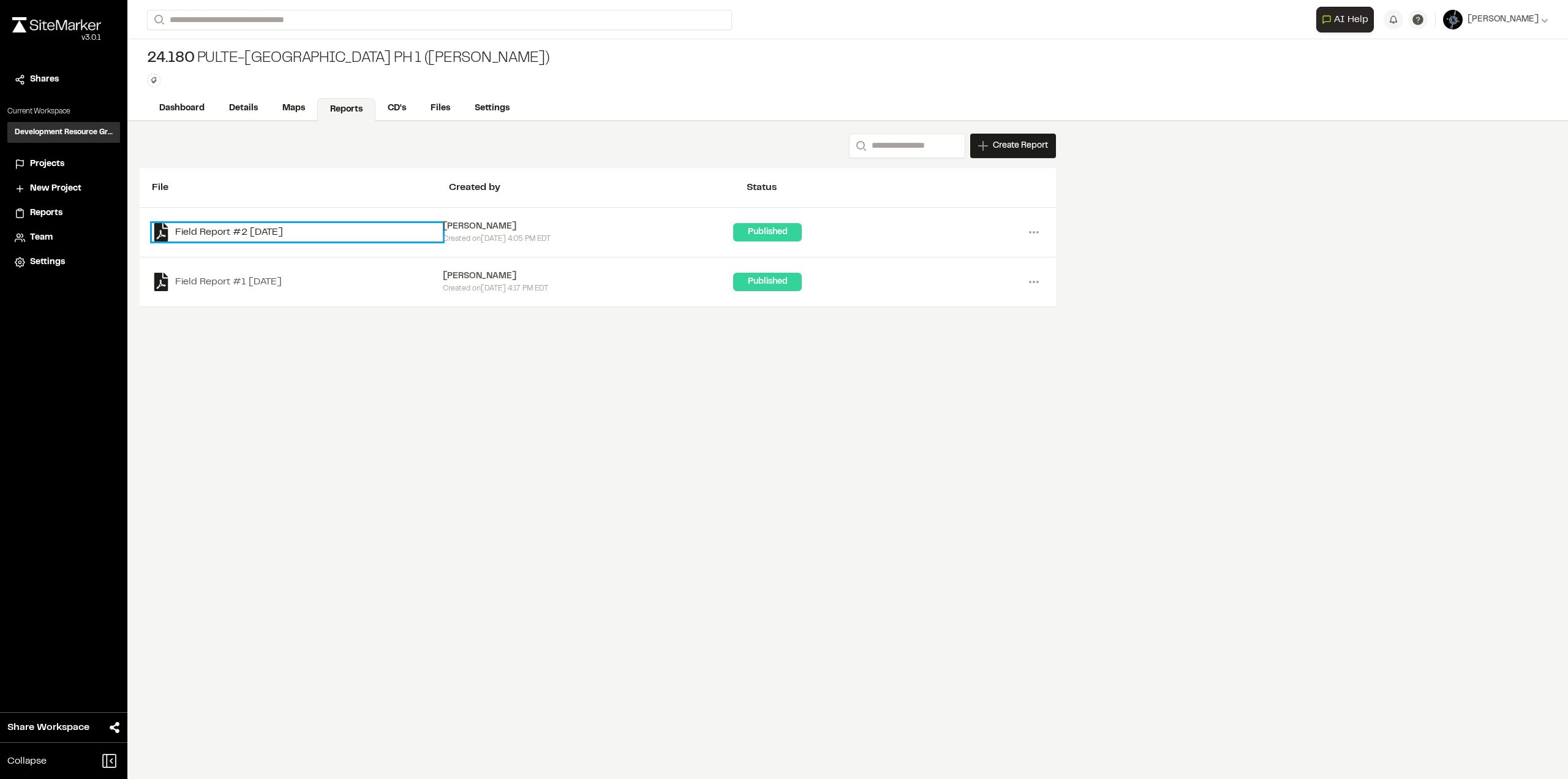
click at [211, 228] on link "Field Report #2 2025-07-31" at bounding box center [297, 232] width 291 height 19
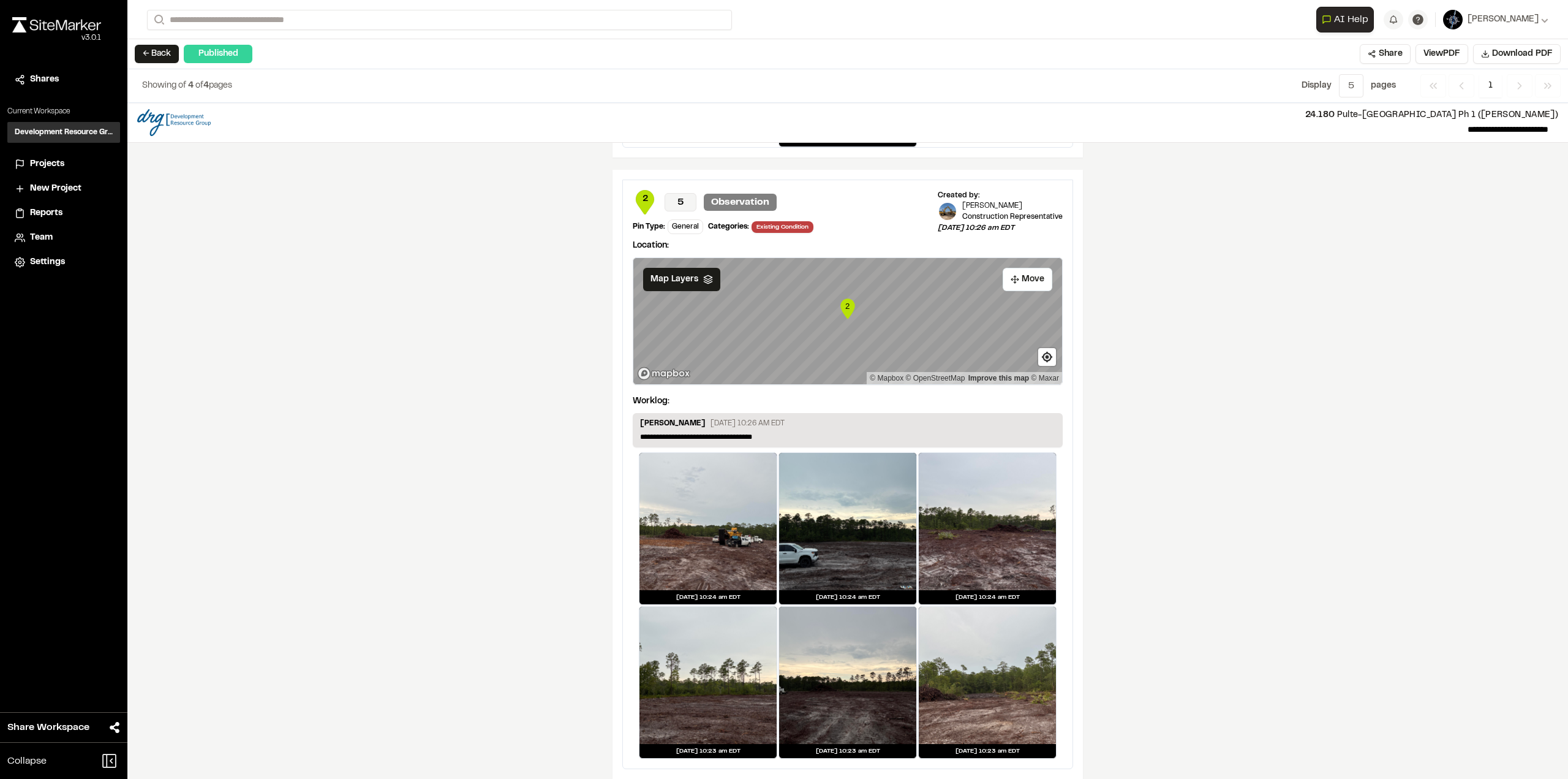
scroll to position [1700, 0]
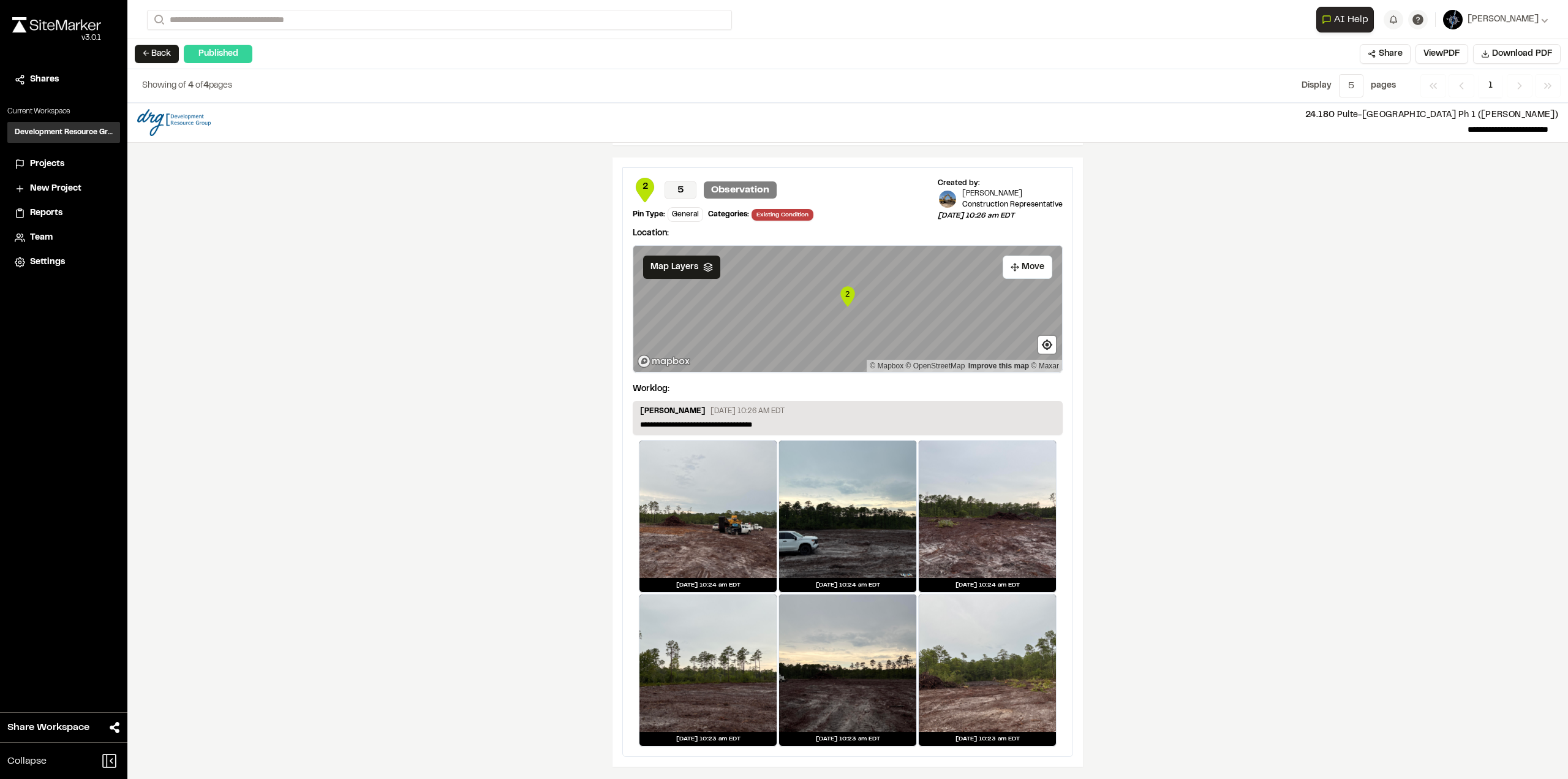
click at [46, 213] on span "Reports" at bounding box center [46, 213] width 33 height 13
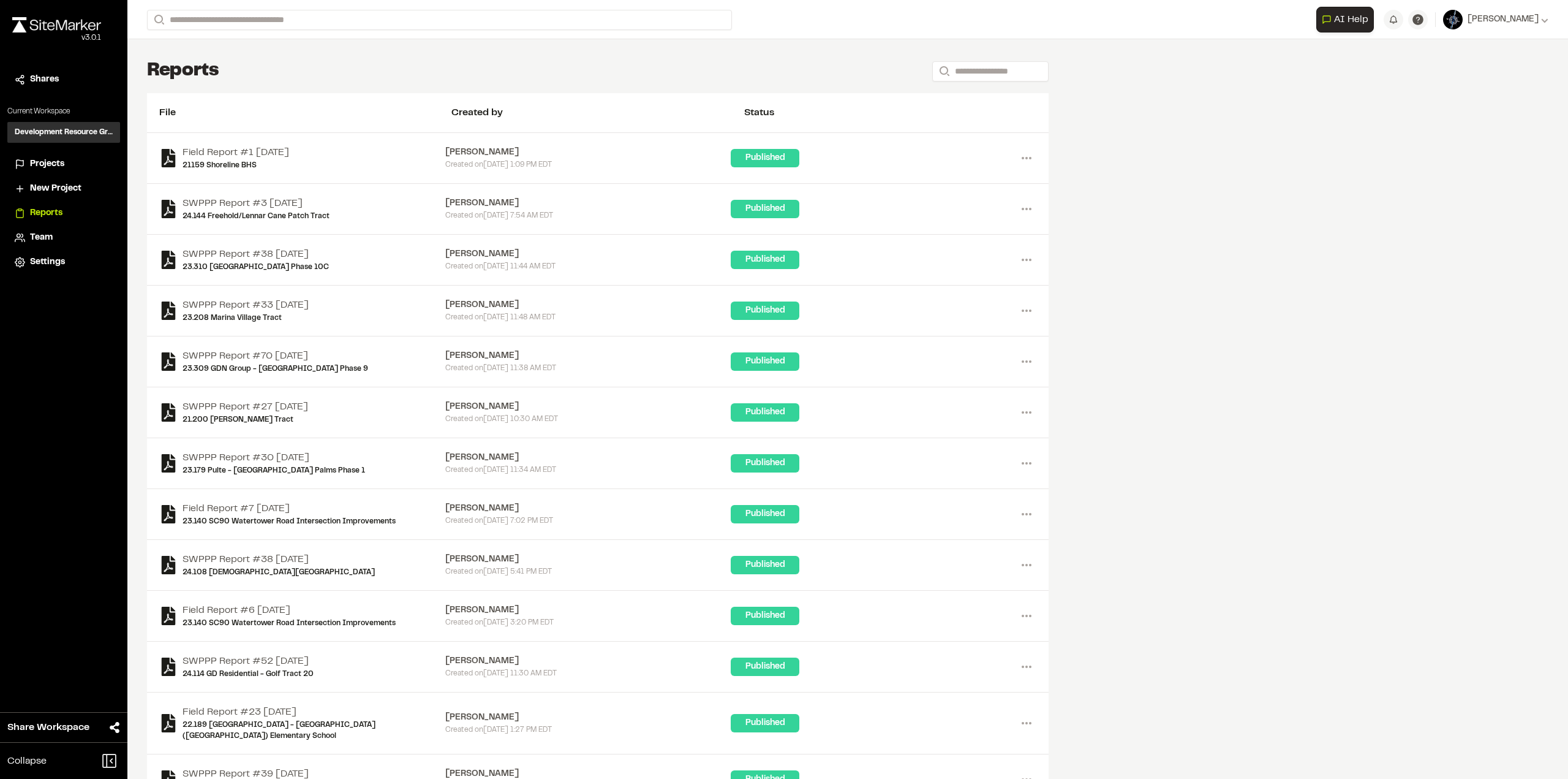
click at [43, 236] on span "Team" at bounding box center [41, 237] width 22 height 13
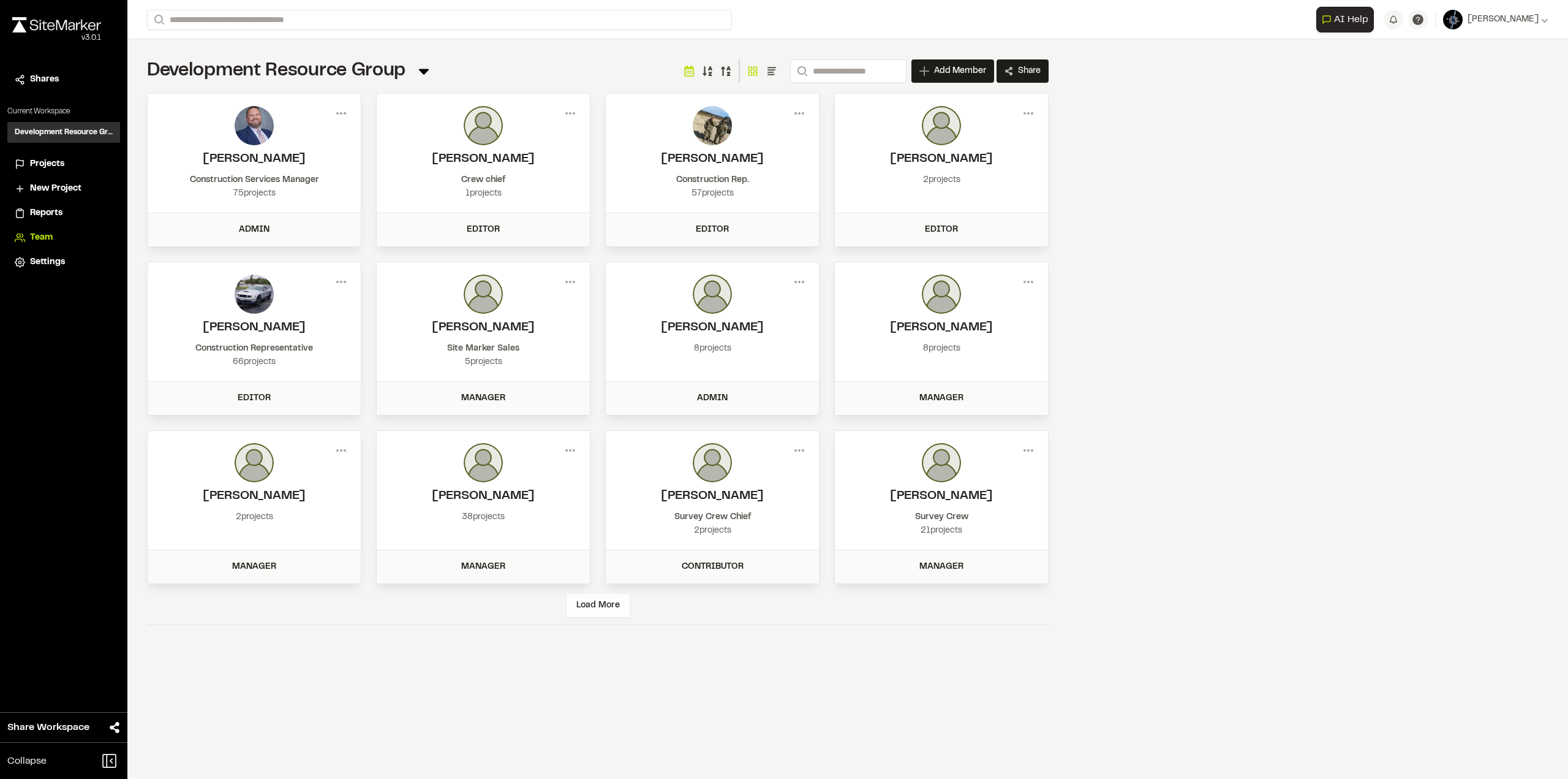
click at [584, 608] on div "Load More" at bounding box center [598, 606] width 63 height 23
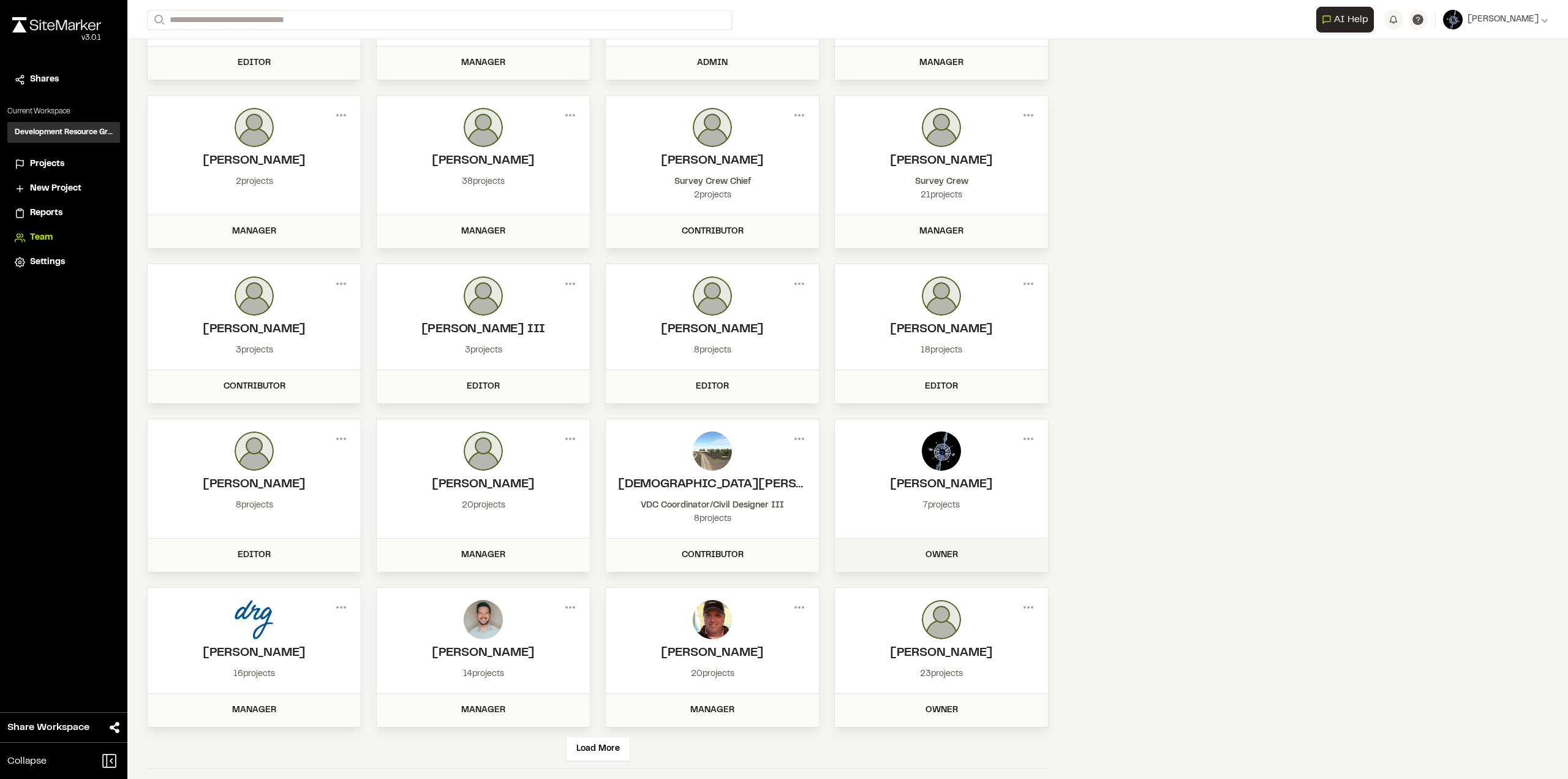
scroll to position [345, 0]
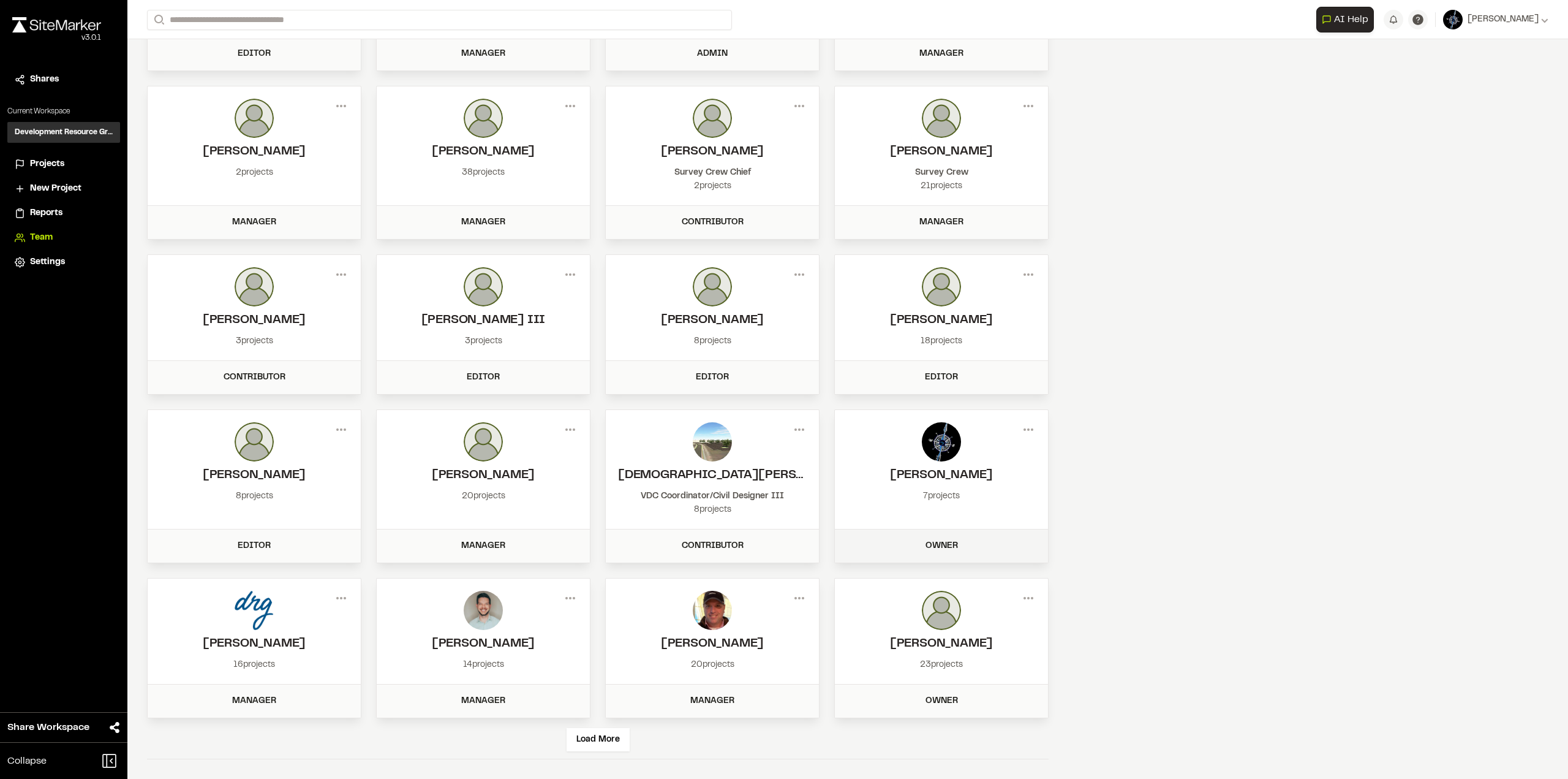
click at [947, 538] on div "Owner" at bounding box center [941, 546] width 213 height 33
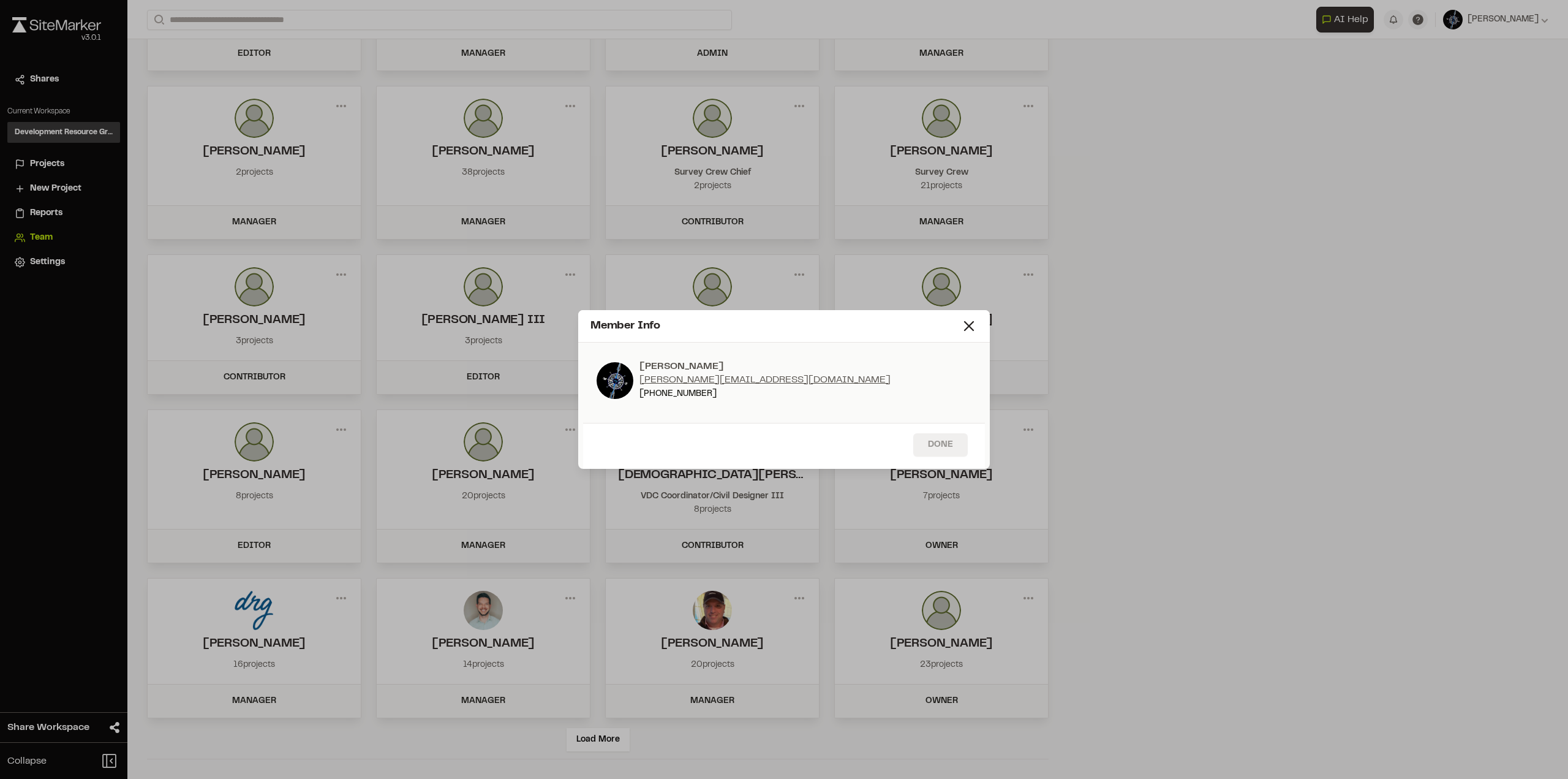
click at [942, 439] on button "Done" at bounding box center [940, 445] width 54 height 23
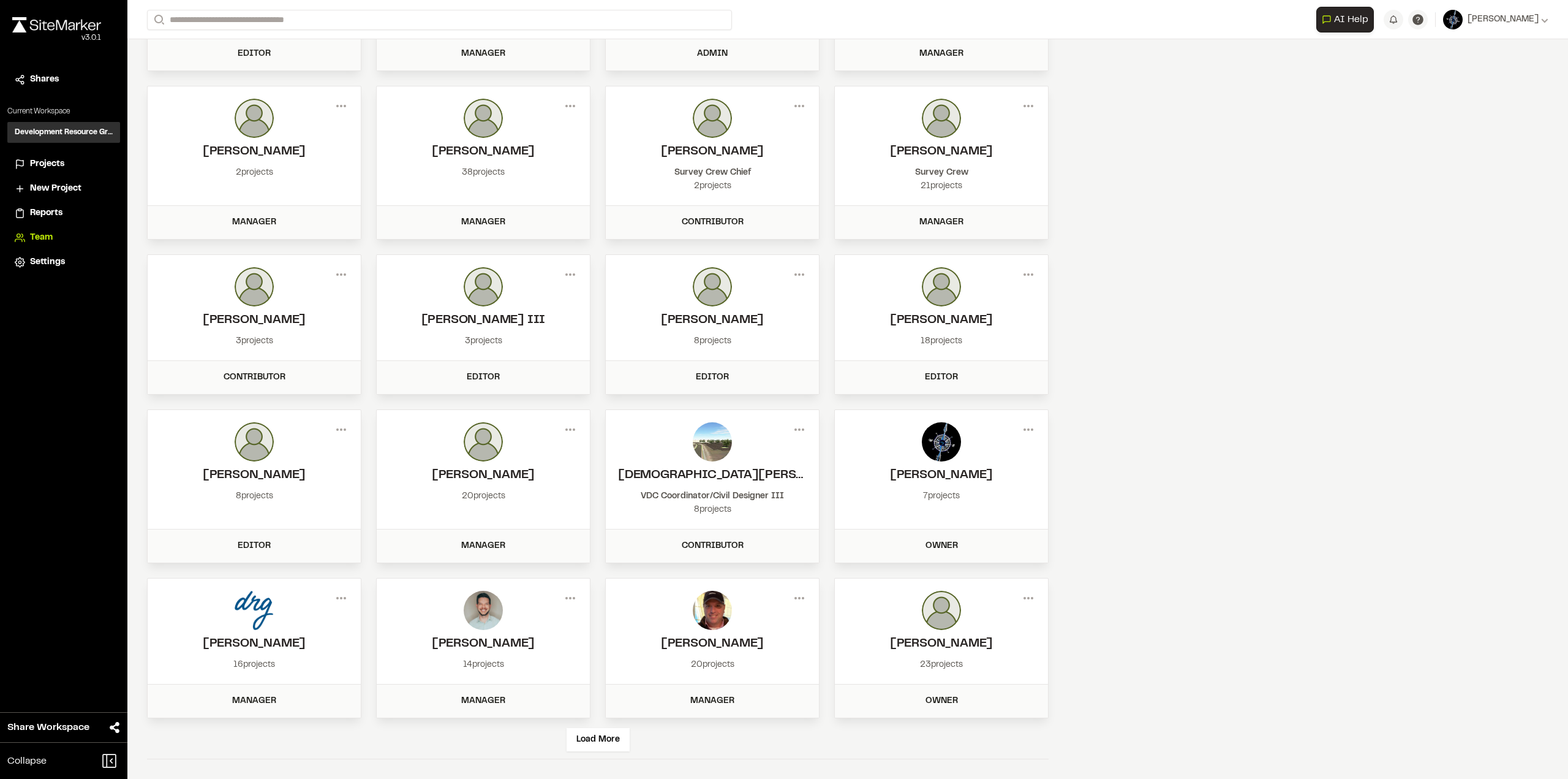
click at [939, 455] on img at bounding box center [941, 441] width 39 height 39
click at [932, 478] on h2 "[PERSON_NAME]" at bounding box center [942, 475] width 189 height 19
click at [936, 493] on div "7 projects" at bounding box center [942, 496] width 189 height 13
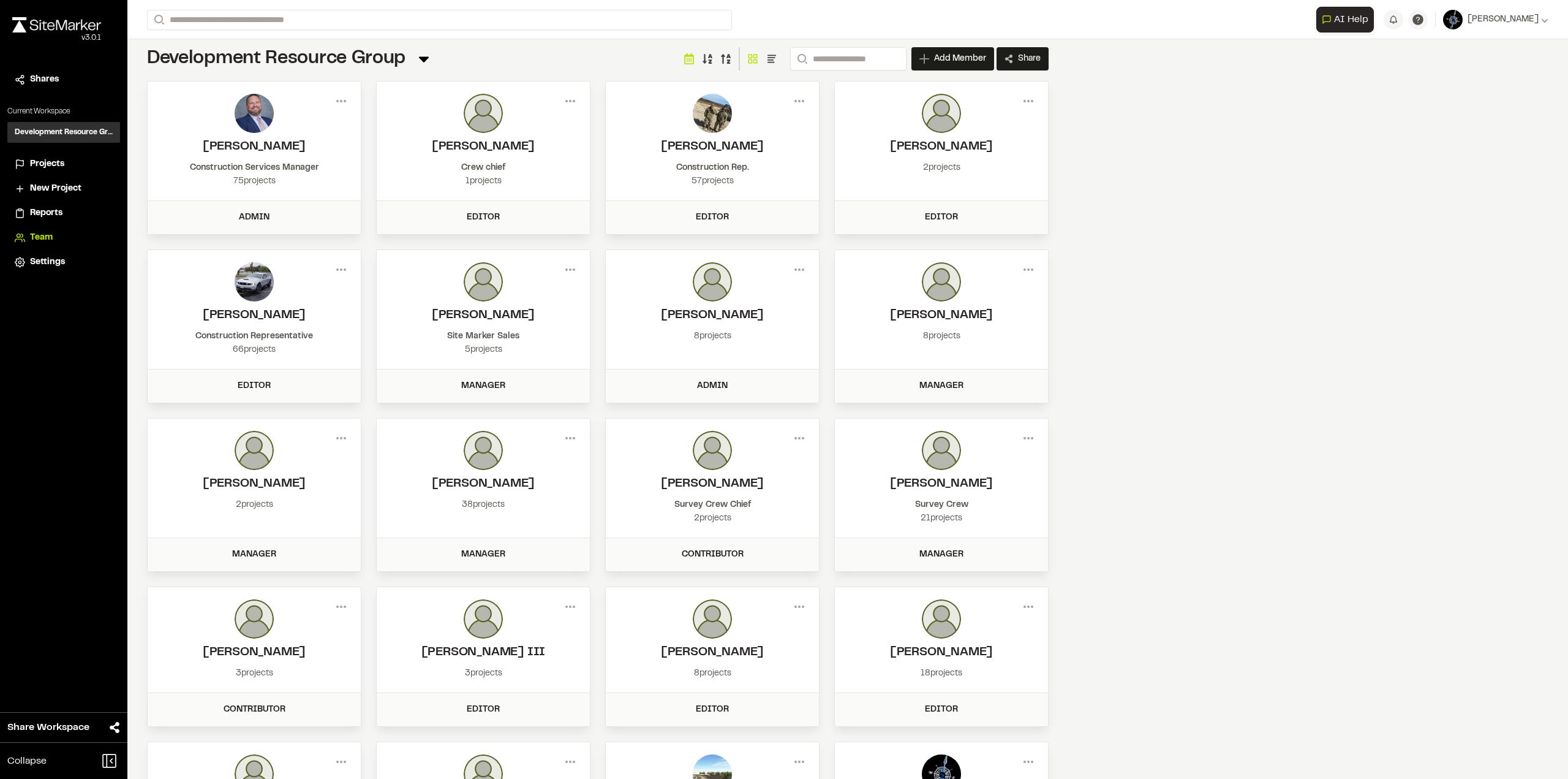
scroll to position [0, 0]
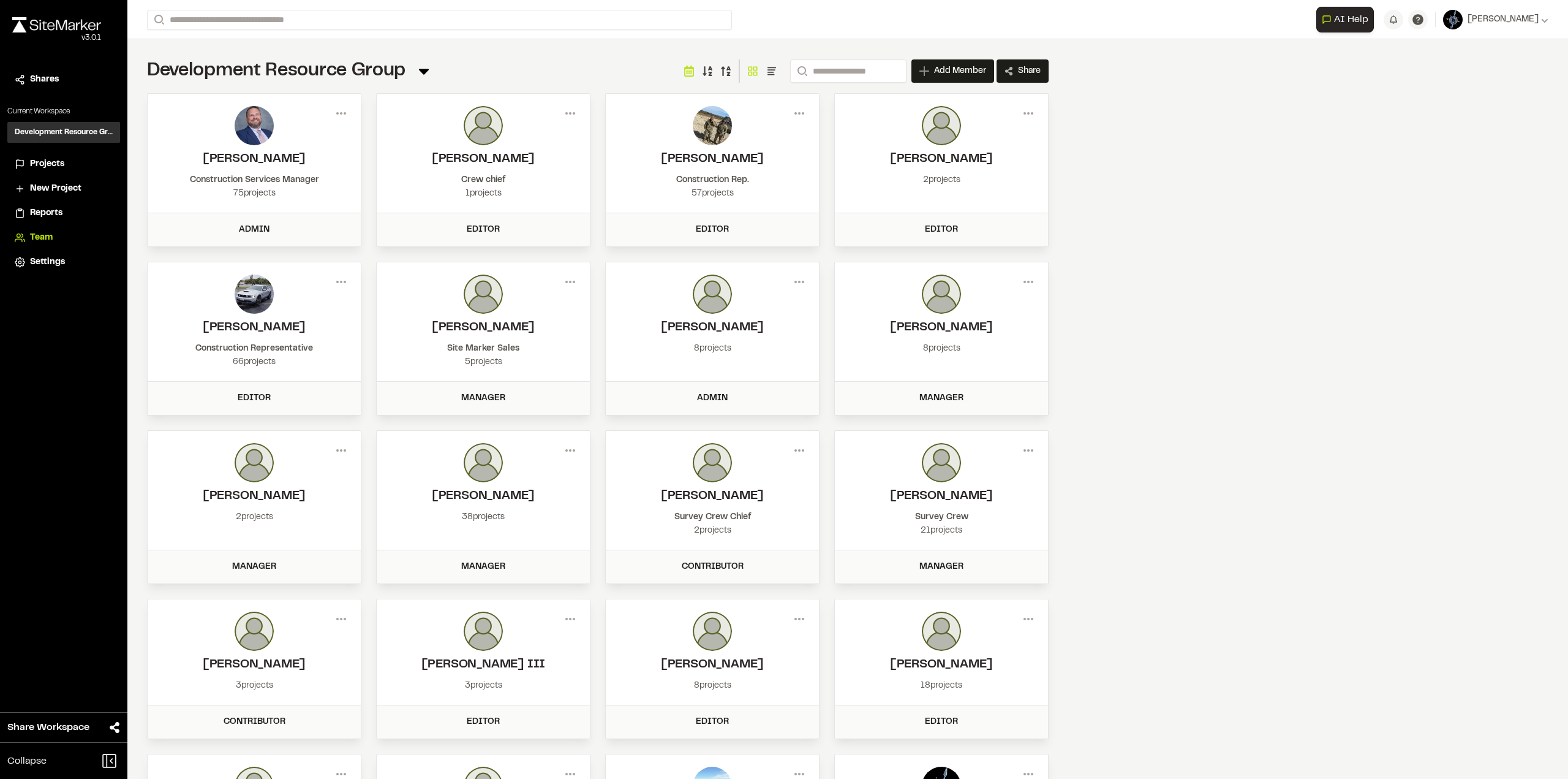
click at [47, 163] on span "Projects" at bounding box center [47, 163] width 34 height 13
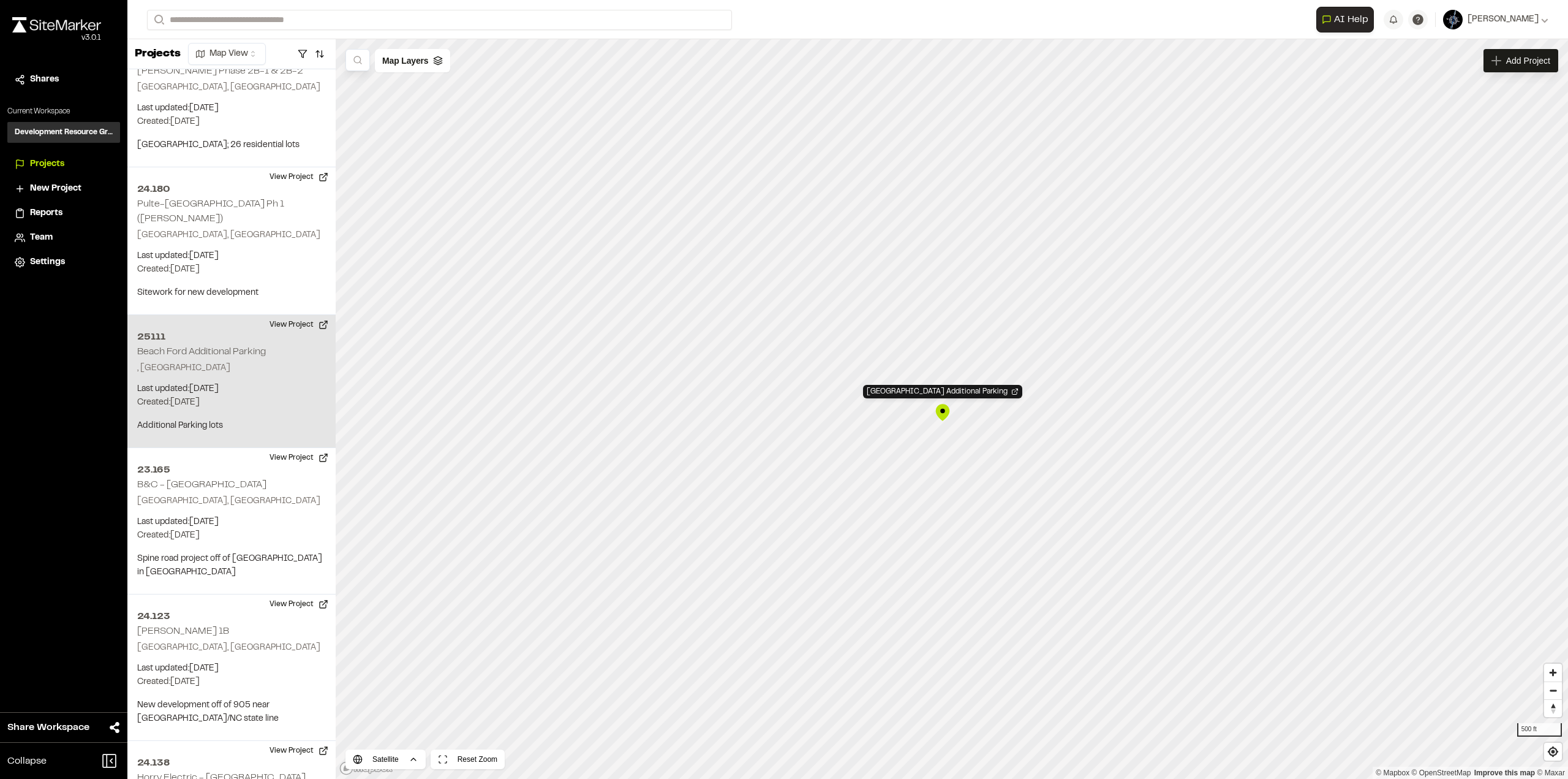
scroll to position [2679, 0]
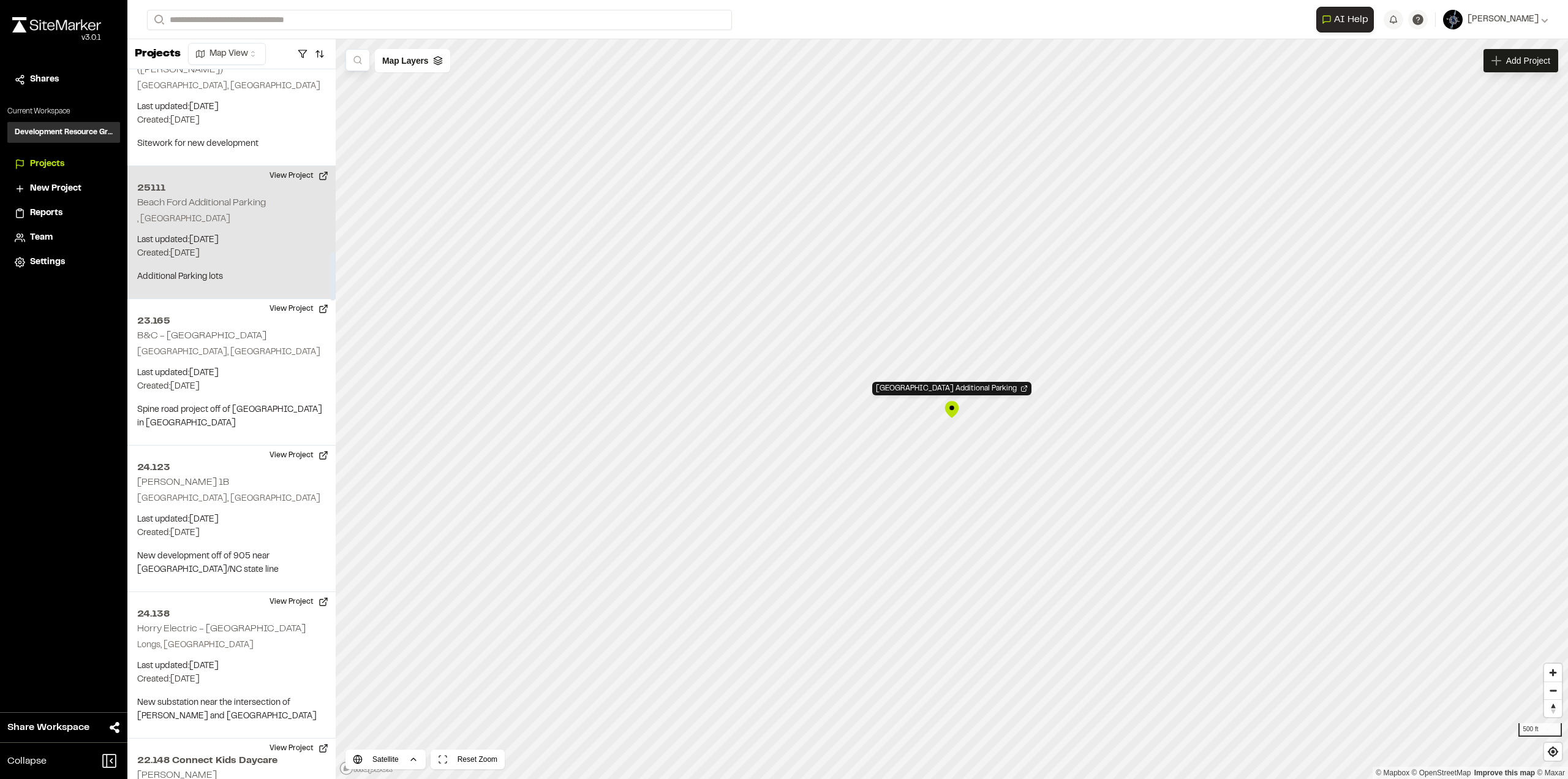
click at [192, 213] on p ", [GEOGRAPHIC_DATA]" at bounding box center [231, 219] width 189 height 13
click at [201, 234] on p "Last updated: Apr 17, 2025" at bounding box center [231, 240] width 189 height 13
click at [290, 166] on button "View Project" at bounding box center [299, 176] width 74 height 19
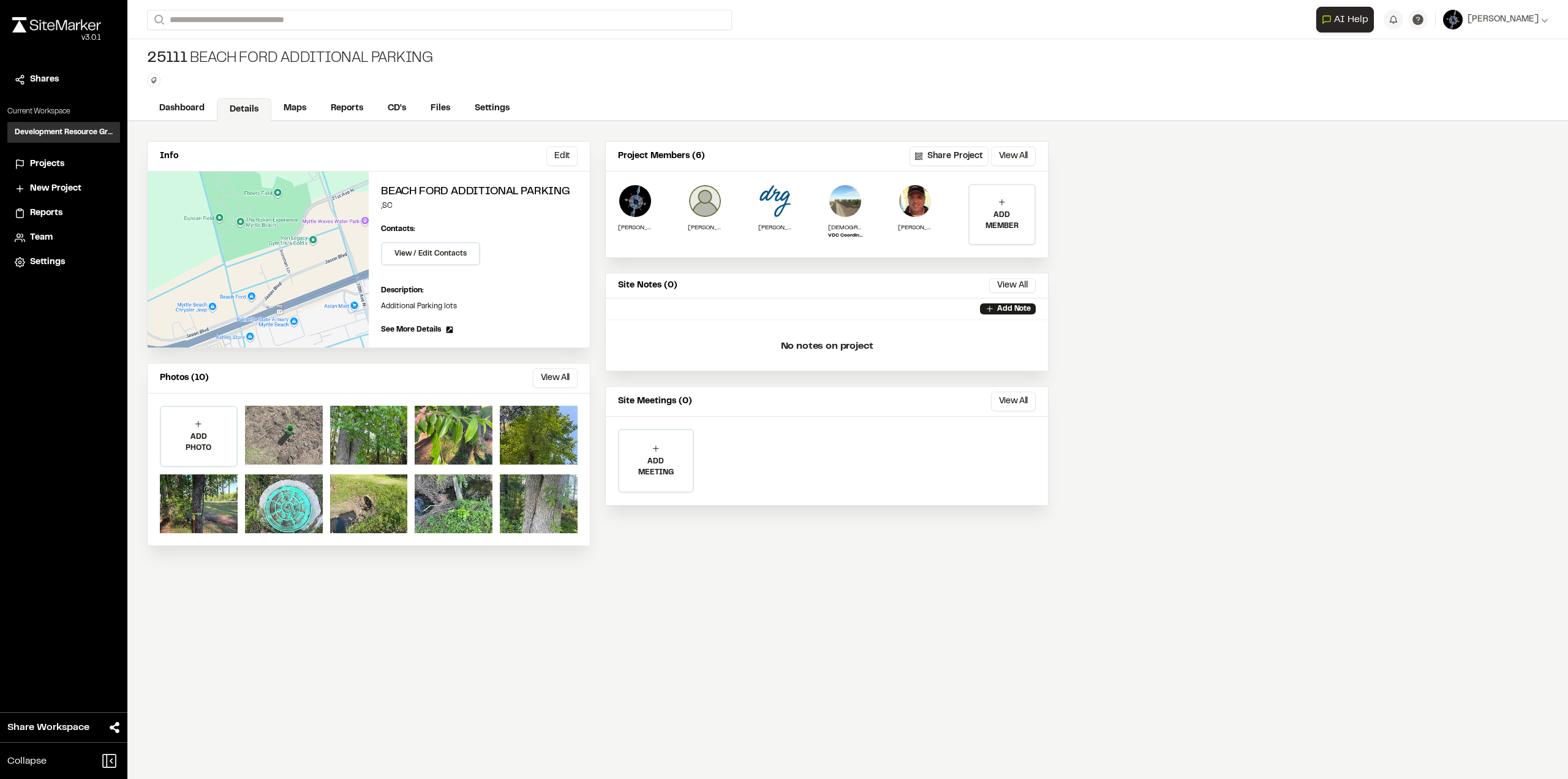
click at [289, 425] on div at bounding box center [284, 435] width 78 height 59
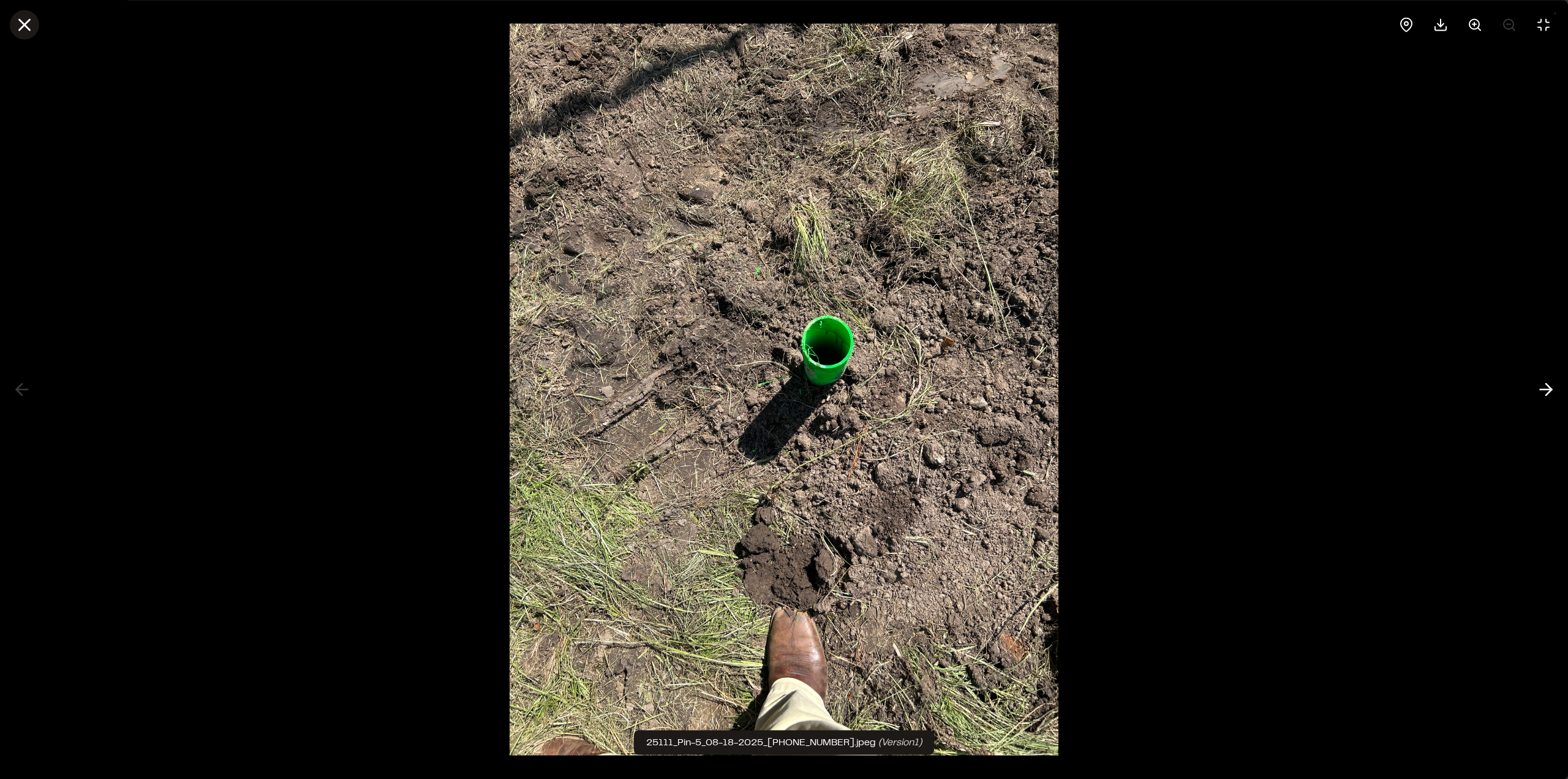
click at [22, 19] on icon at bounding box center [24, 24] width 21 height 21
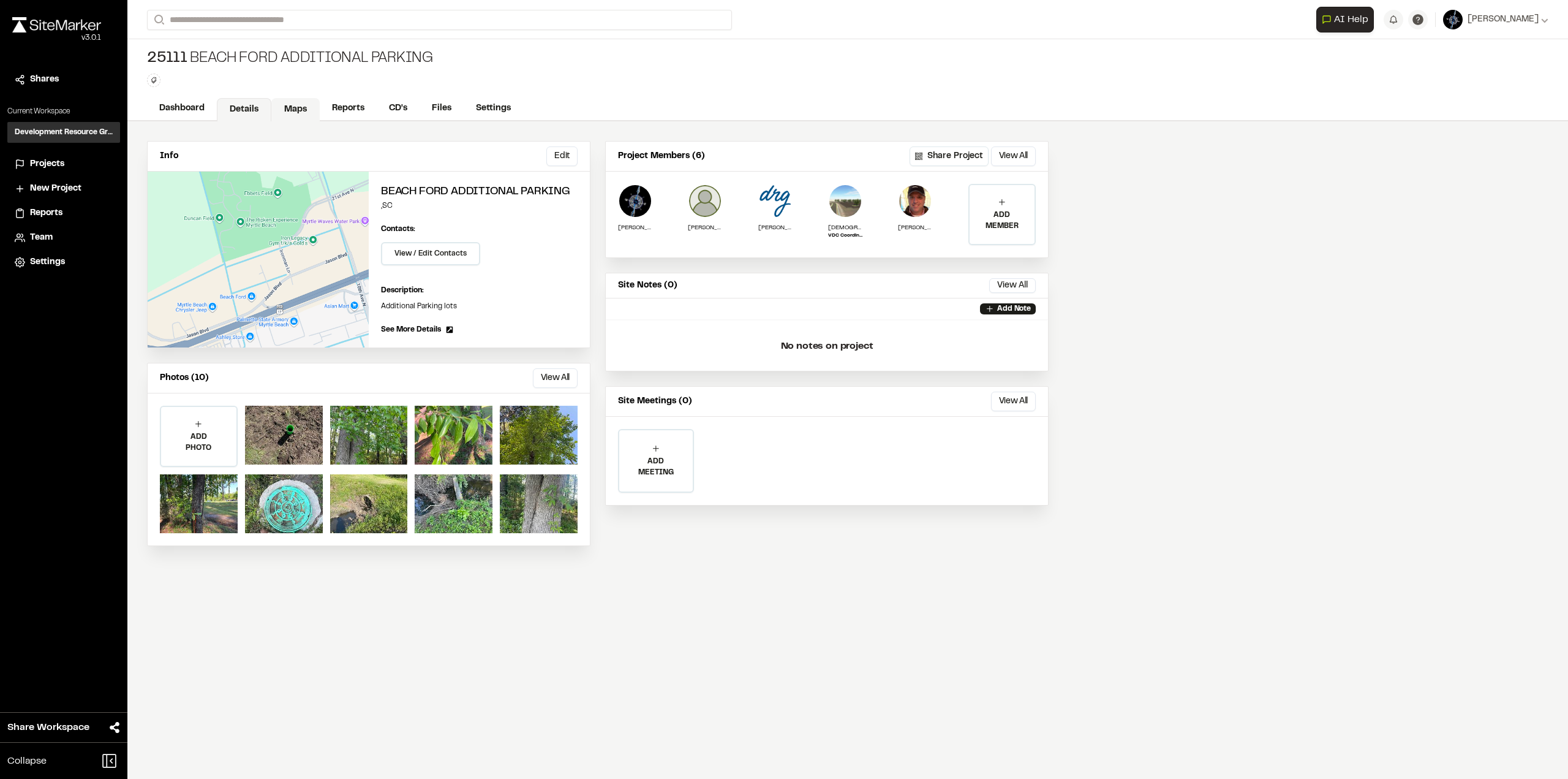
click at [304, 110] on link "Maps" at bounding box center [296, 110] width 49 height 23
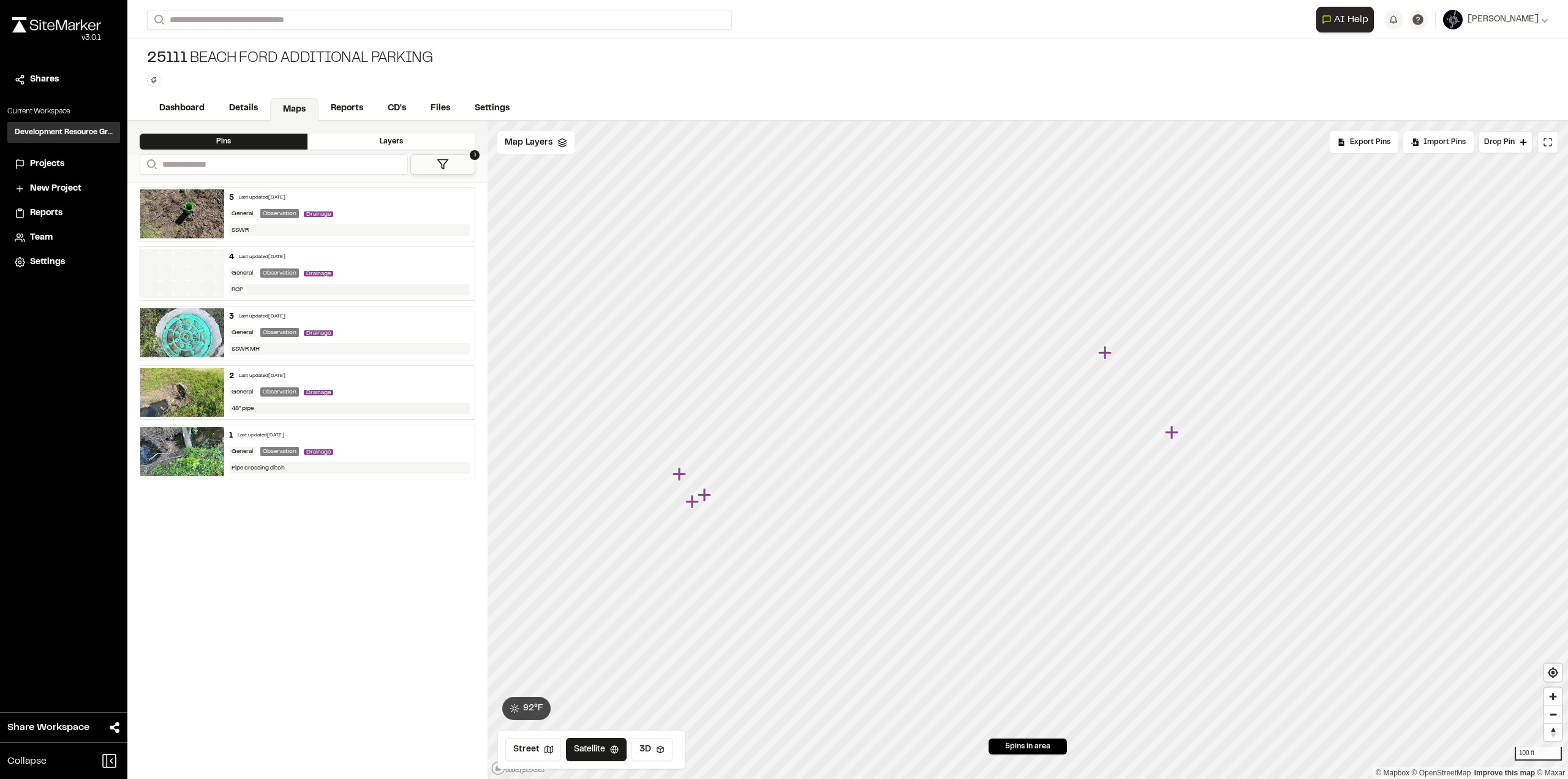
click at [1108, 356] on icon "Map marker" at bounding box center [1106, 353] width 16 height 16
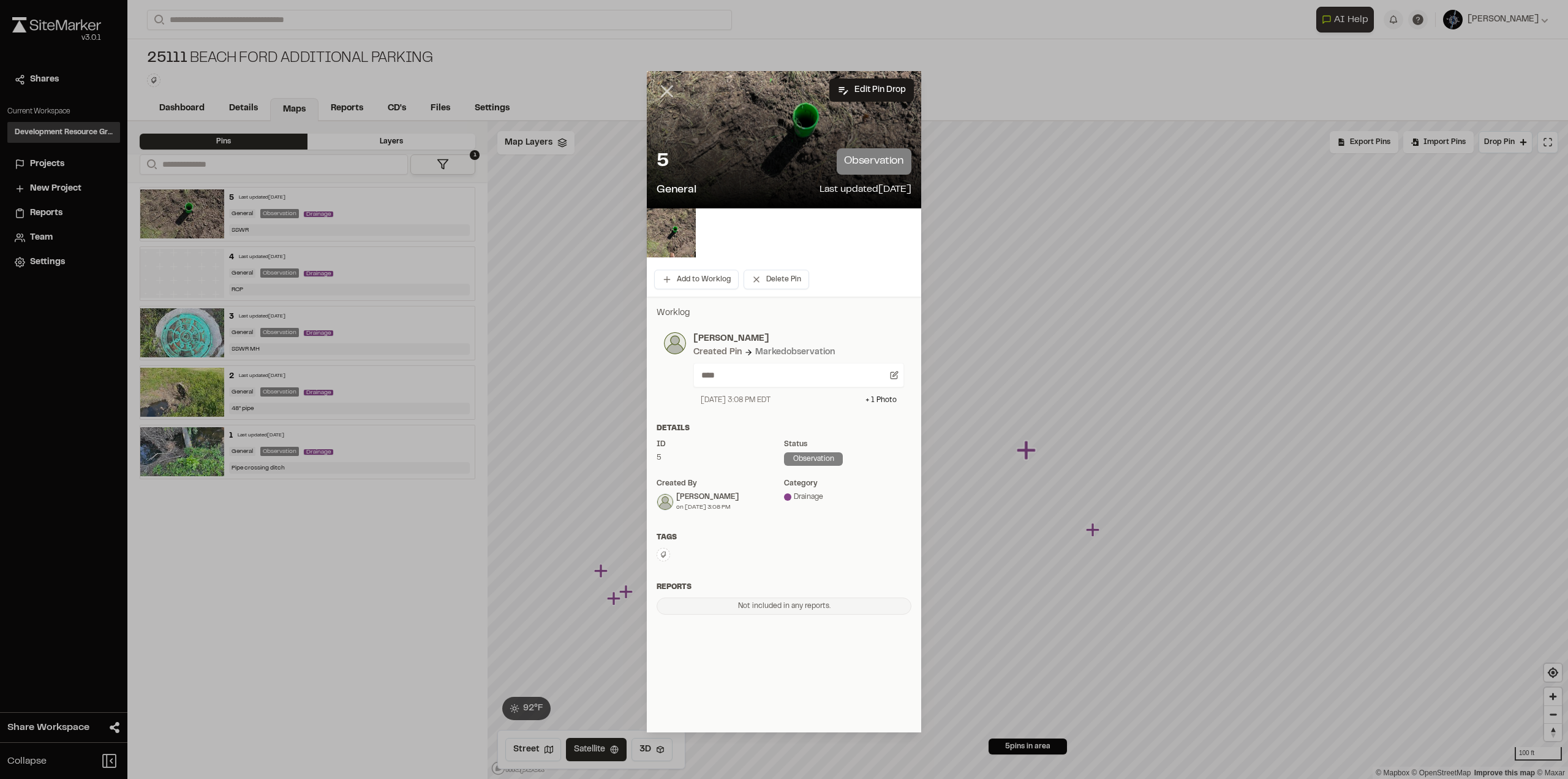
click at [666, 90] on line at bounding box center [667, 91] width 10 height 10
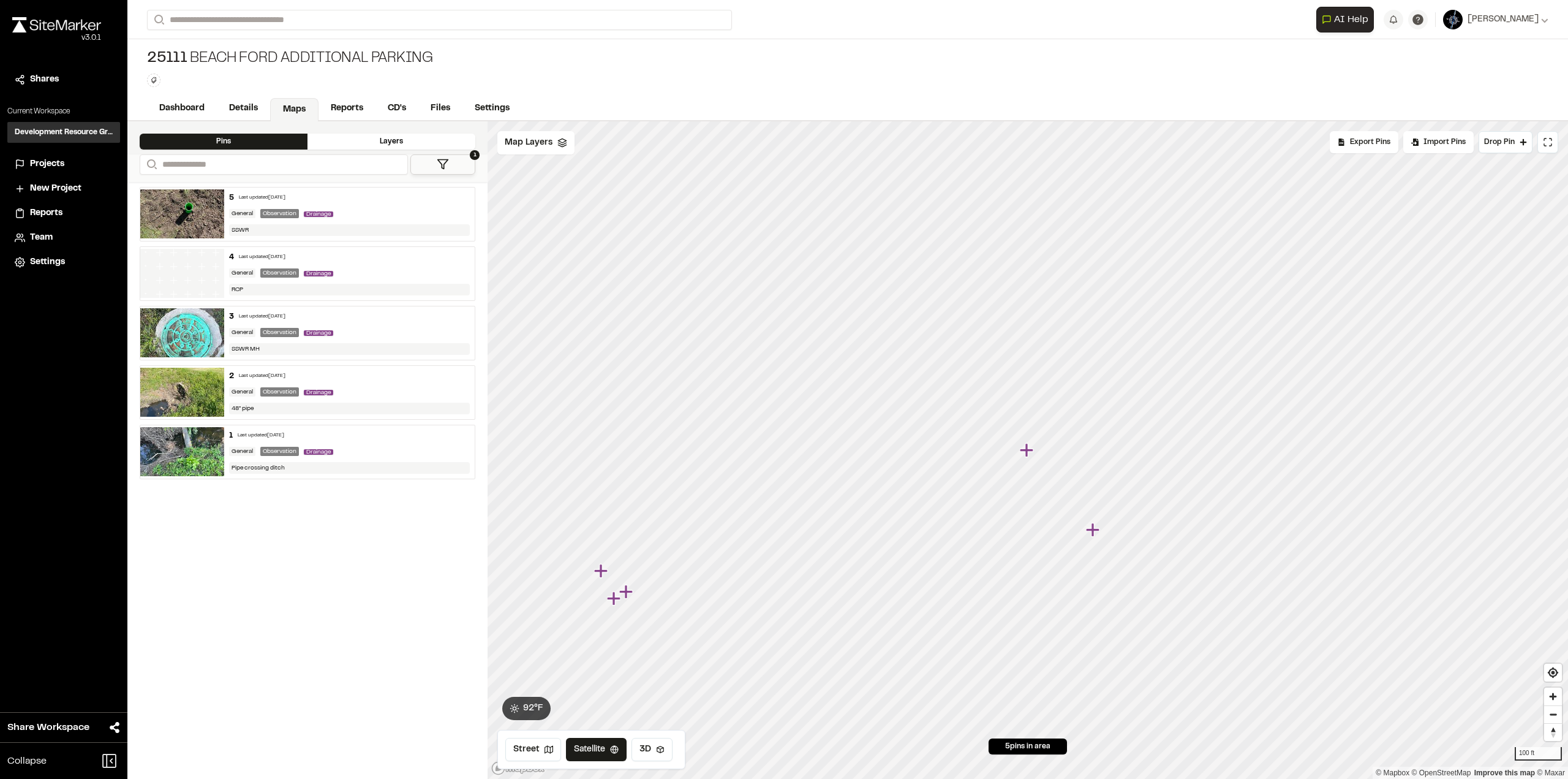
click at [628, 597] on icon "Map marker" at bounding box center [627, 592] width 16 height 16
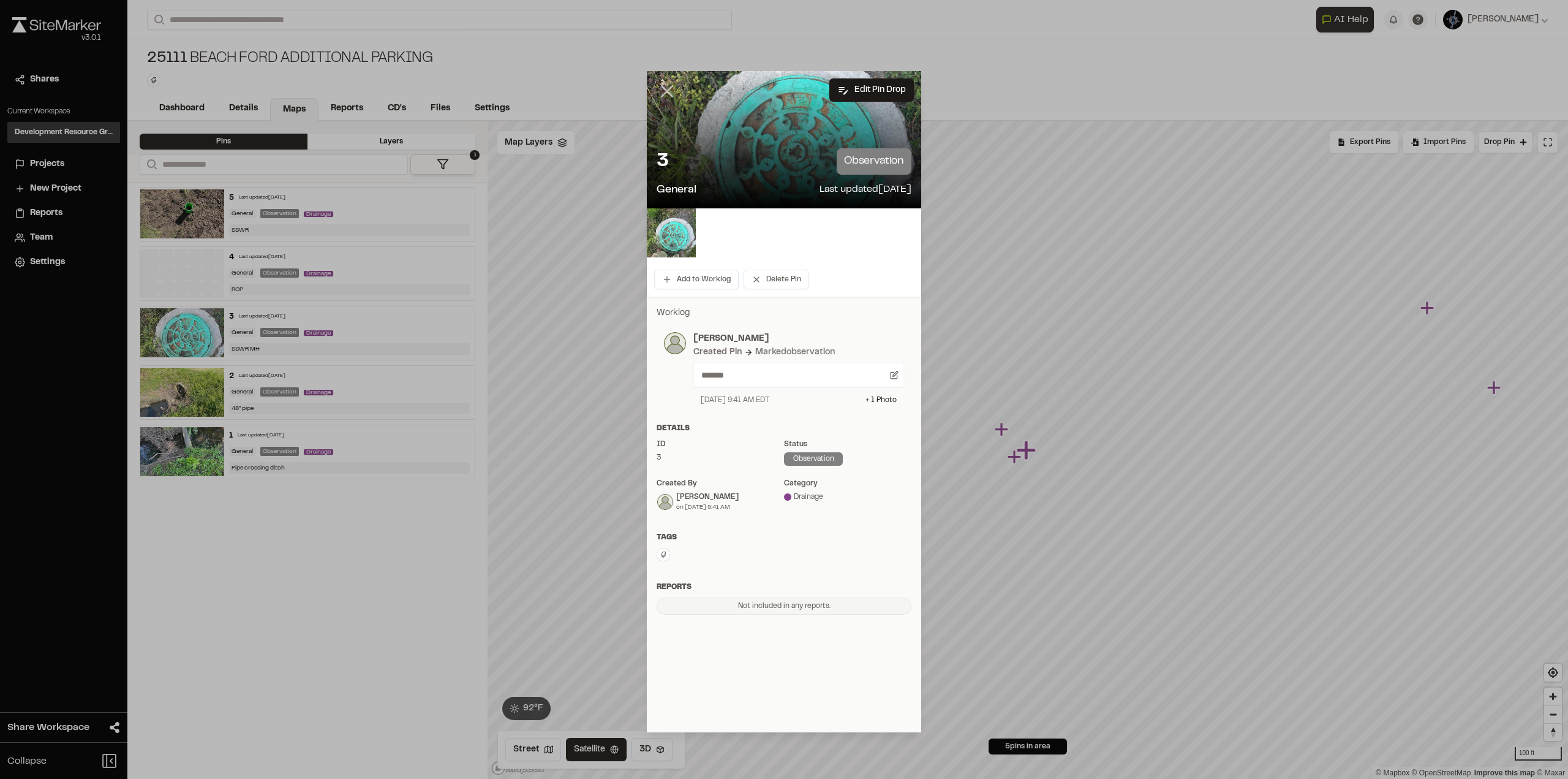
click at [667, 88] on icon at bounding box center [667, 91] width 21 height 21
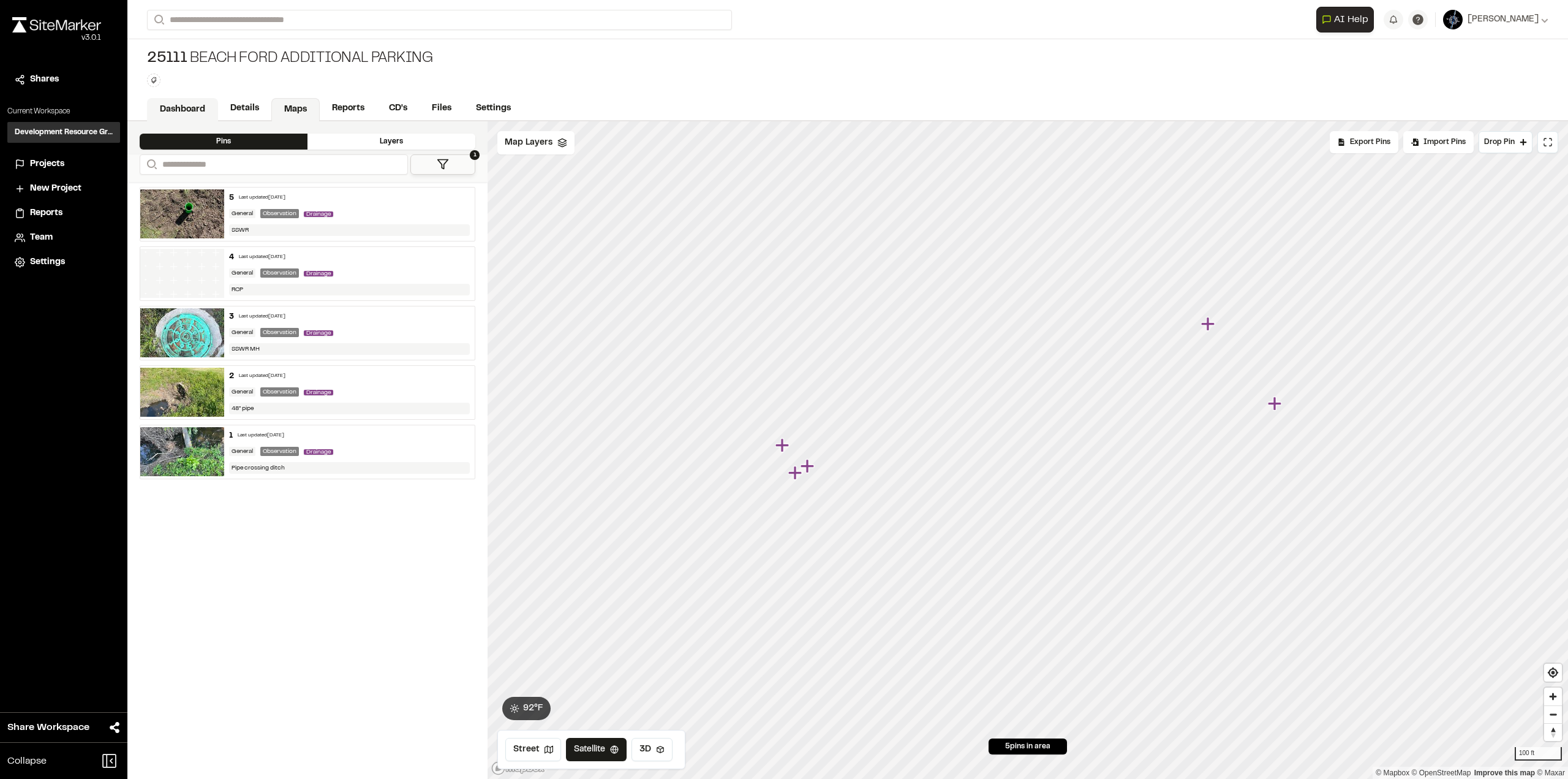
click at [171, 110] on link "Dashboard" at bounding box center [183, 110] width 71 height 23
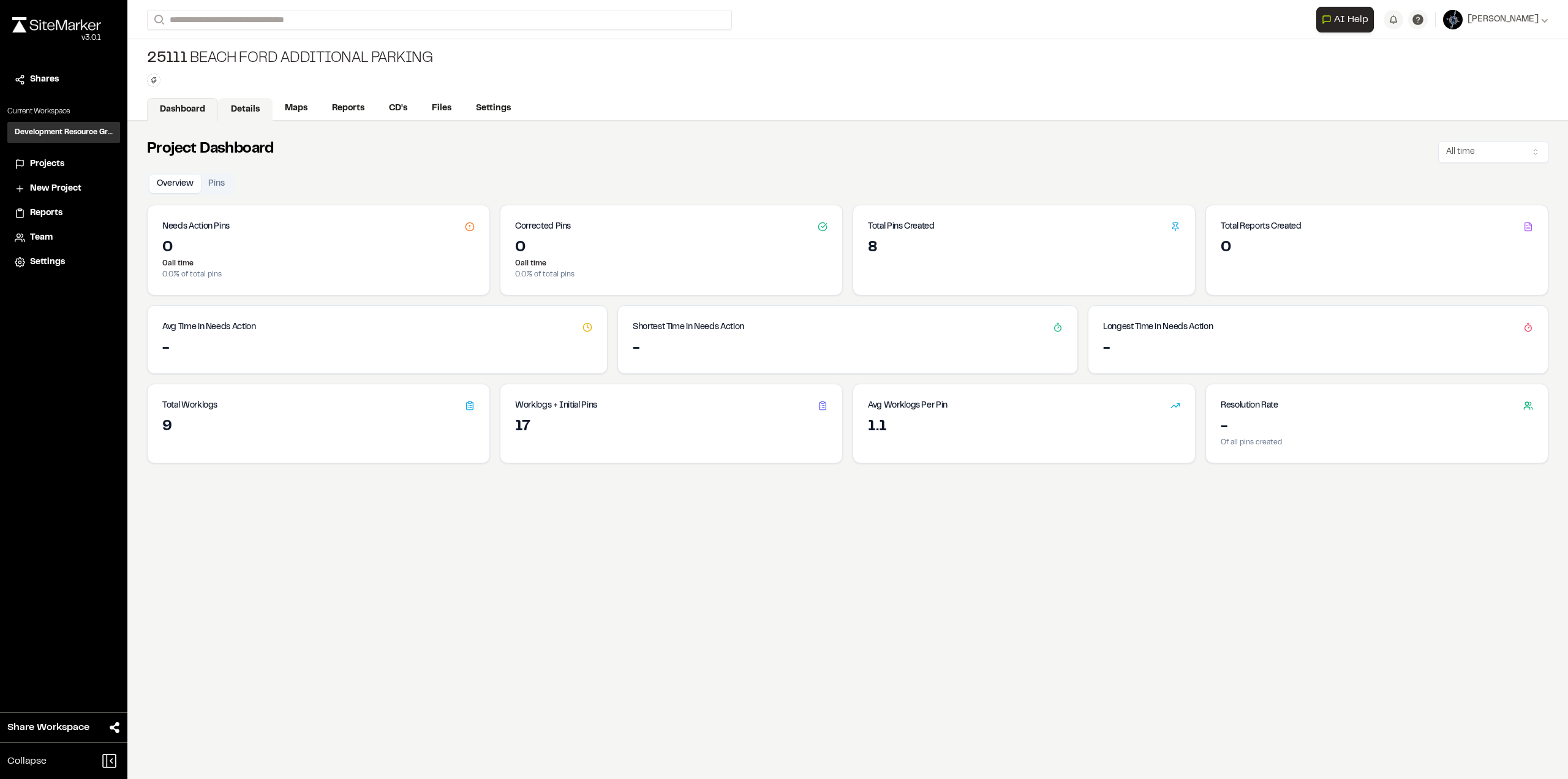
click at [257, 108] on link "Details" at bounding box center [245, 110] width 54 height 23
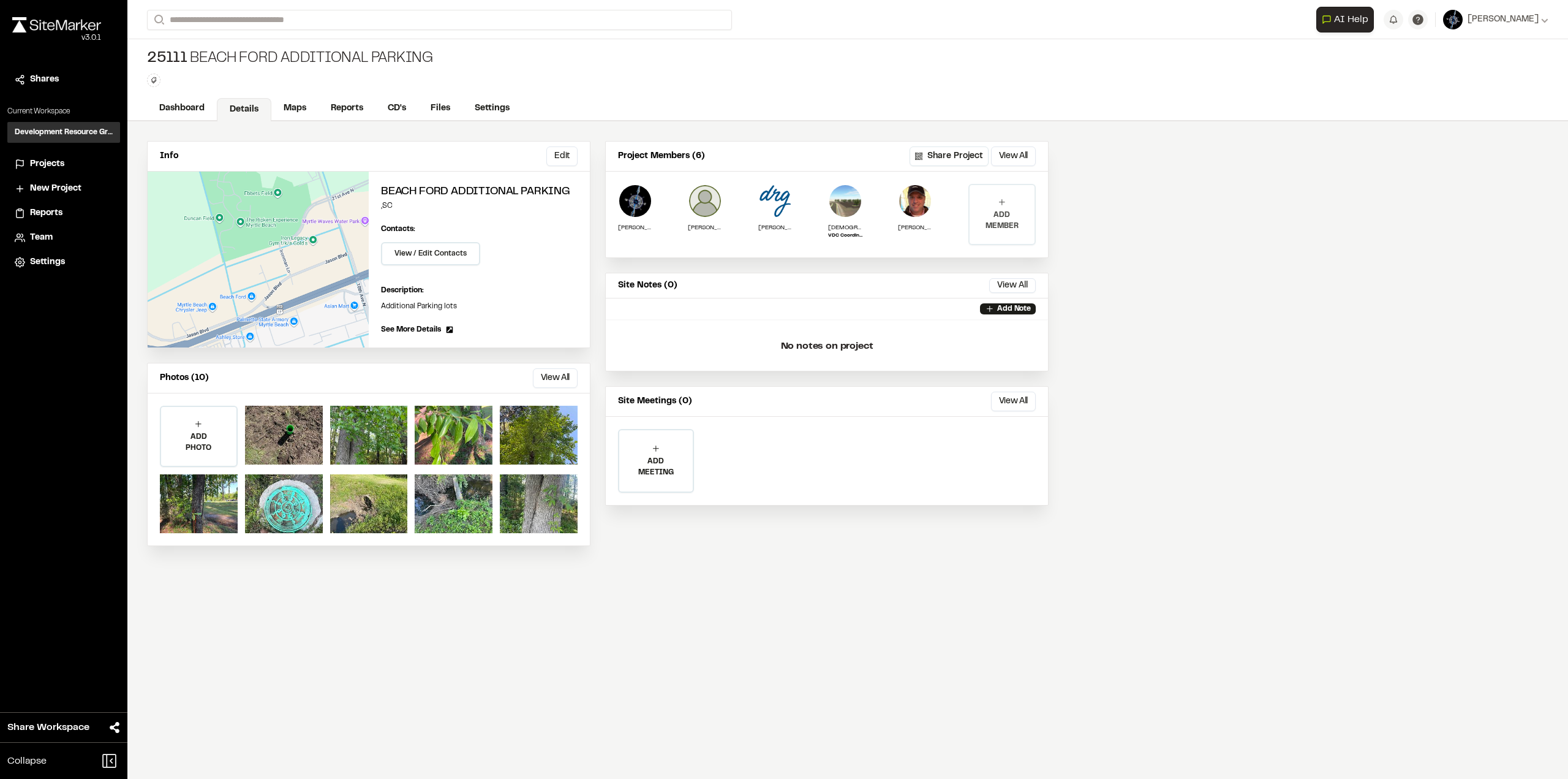
click at [1002, 208] on div "ADD MEMBER" at bounding box center [1002, 214] width 65 height 59
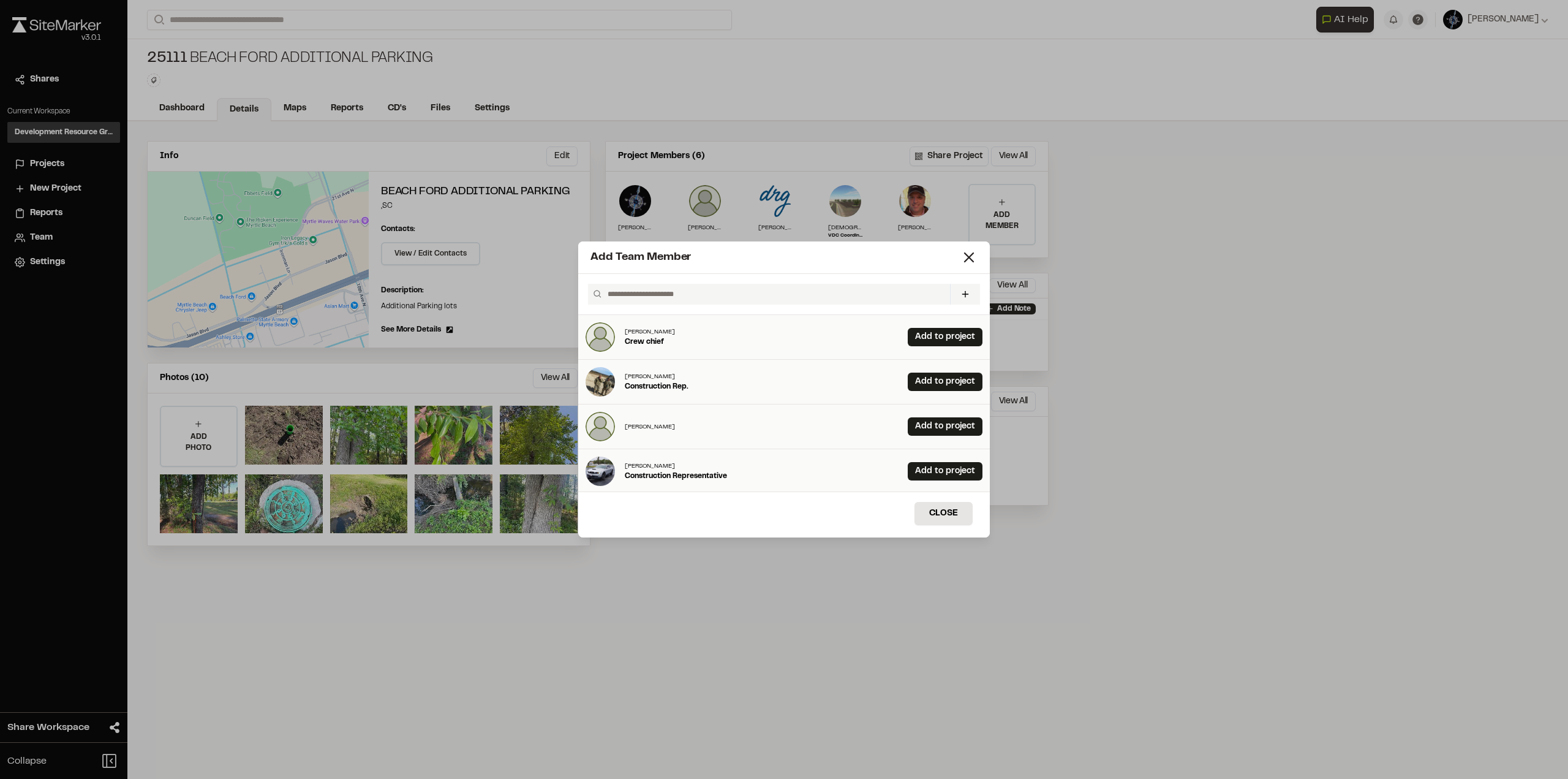
scroll to position [61, 0]
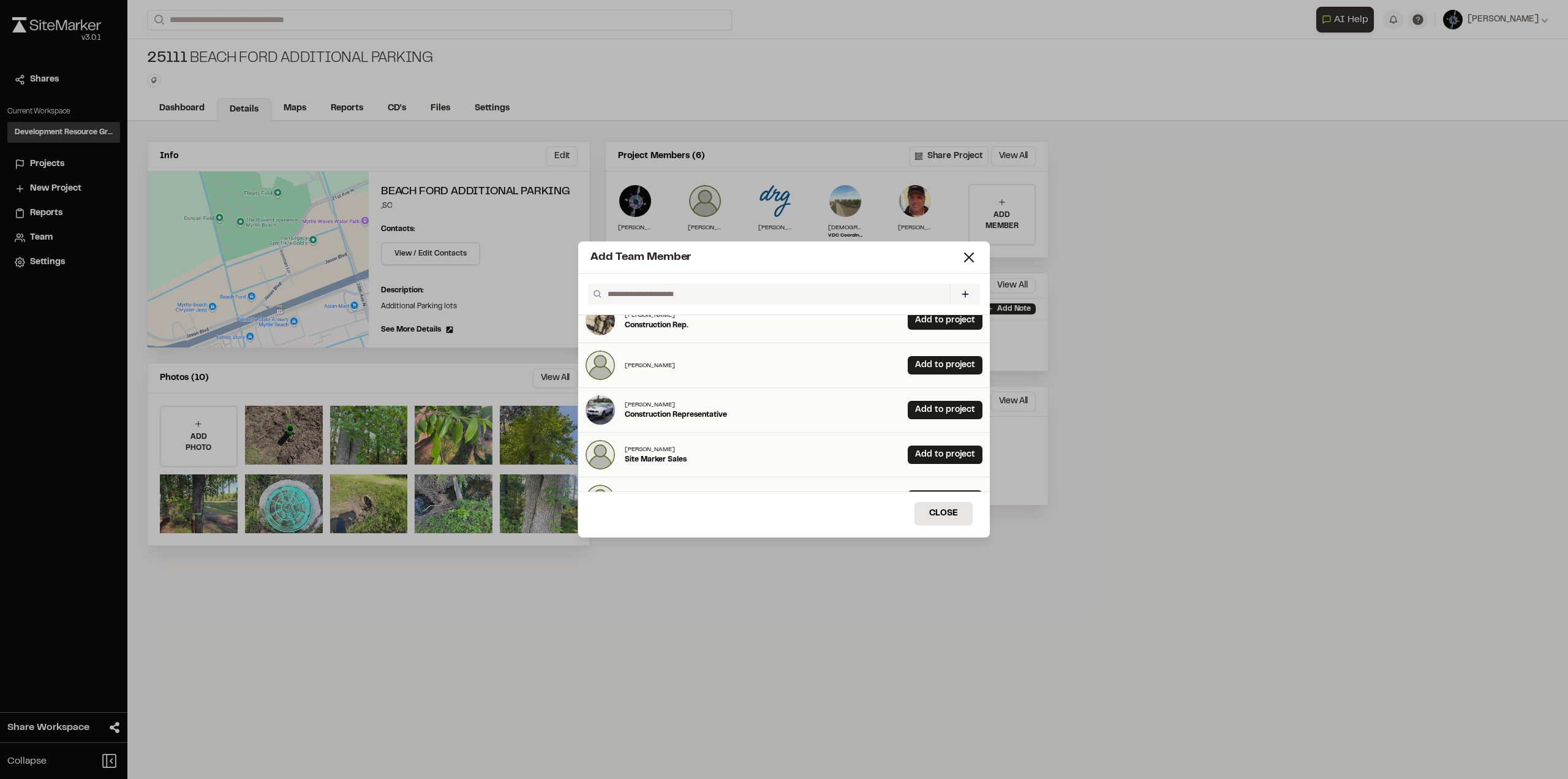
click at [675, 298] on input "text" at bounding box center [774, 293] width 342 height 21
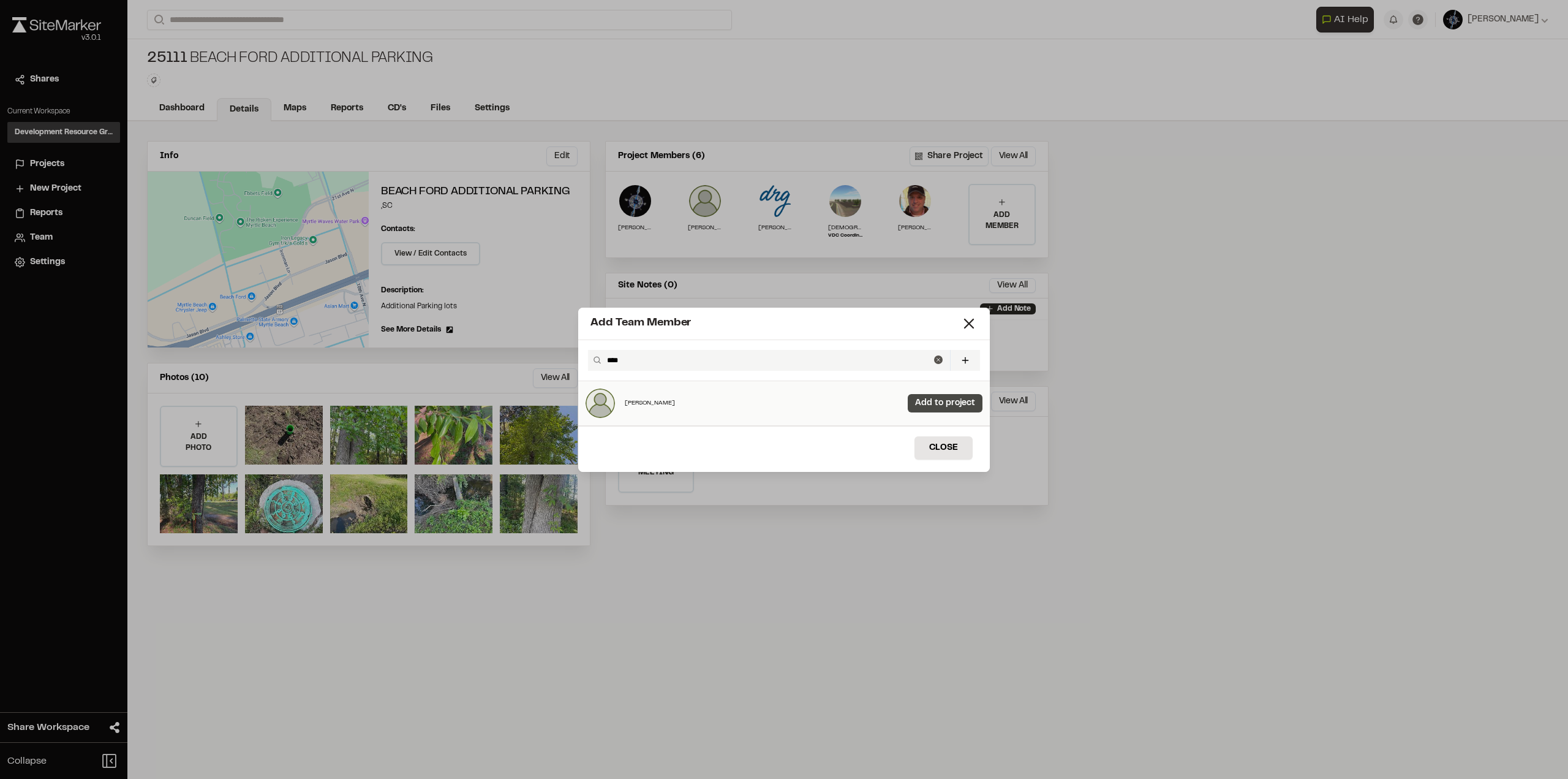
type input "****"
click at [922, 397] on link "Add to project" at bounding box center [945, 403] width 75 height 19
drag, startPoint x: 959, startPoint y: 448, endPoint x: 992, endPoint y: 434, distance: 35.8
click at [959, 447] on button "Close" at bounding box center [943, 448] width 58 height 23
